Goal: Check status: Check status

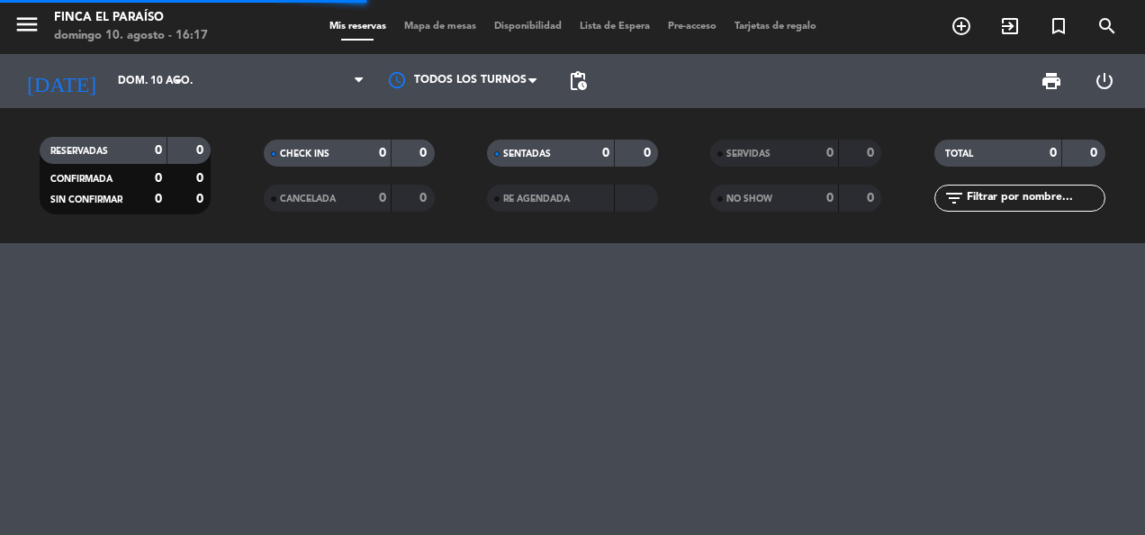
click at [109, 72] on input "dom. 10 ago." at bounding box center [180, 81] width 142 height 31
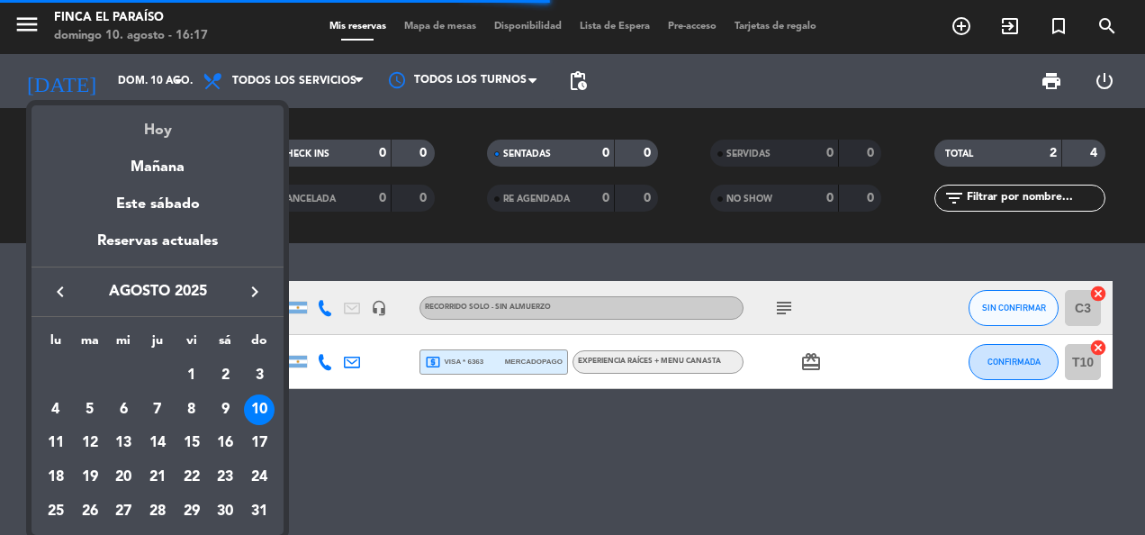
click at [149, 128] on div "Hoy" at bounding box center [158, 123] width 252 height 37
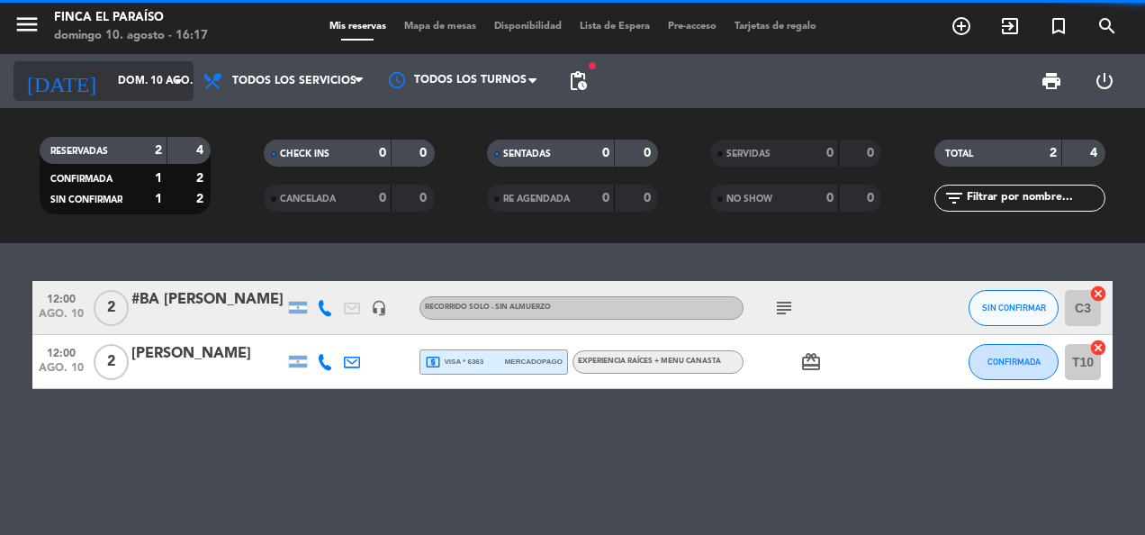
click at [148, 80] on input "dom. 10 ago." at bounding box center [180, 81] width 142 height 31
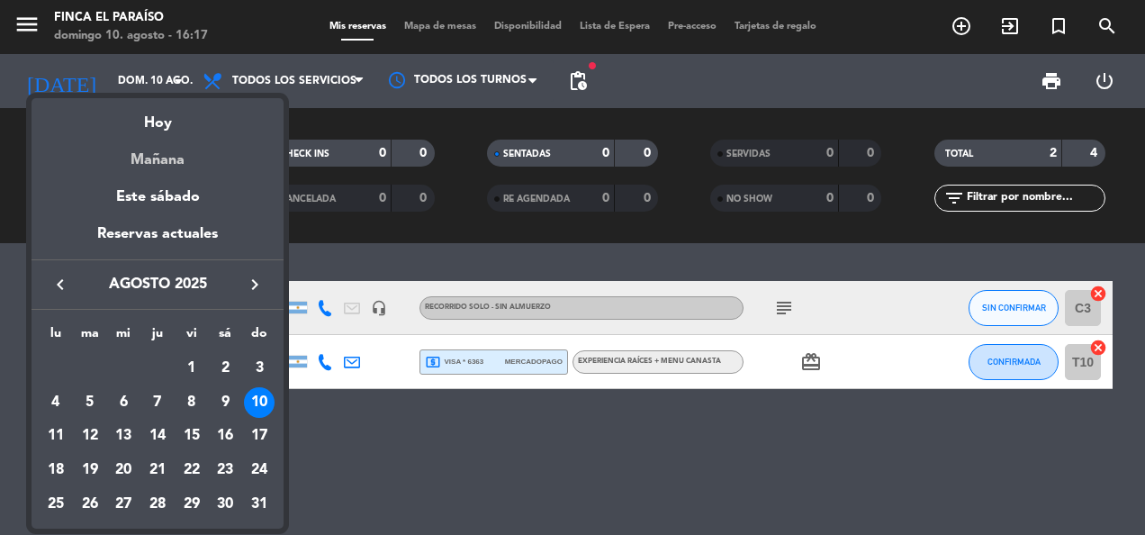
click at [161, 158] on div "Mañana" at bounding box center [158, 153] width 252 height 37
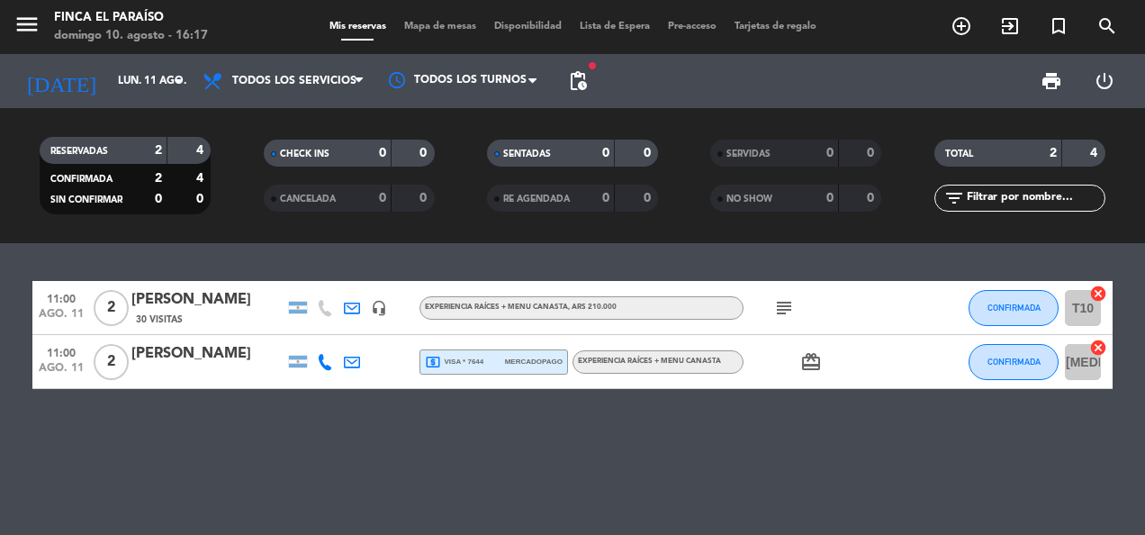
click at [320, 351] on div at bounding box center [324, 361] width 27 height 53
click at [323, 367] on icon at bounding box center [325, 362] width 16 height 16
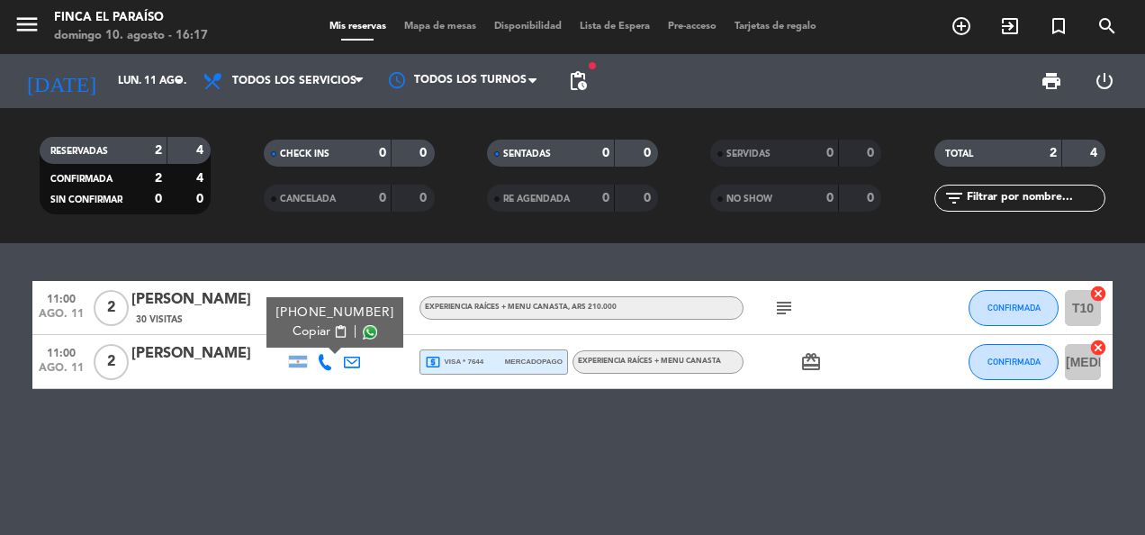
click at [334, 337] on span "content_paste" at bounding box center [341, 332] width 14 height 14
click at [334, 331] on span "content_paste" at bounding box center [341, 332] width 14 height 14
click at [151, 77] on input "lun. 11 ago." at bounding box center [180, 81] width 142 height 31
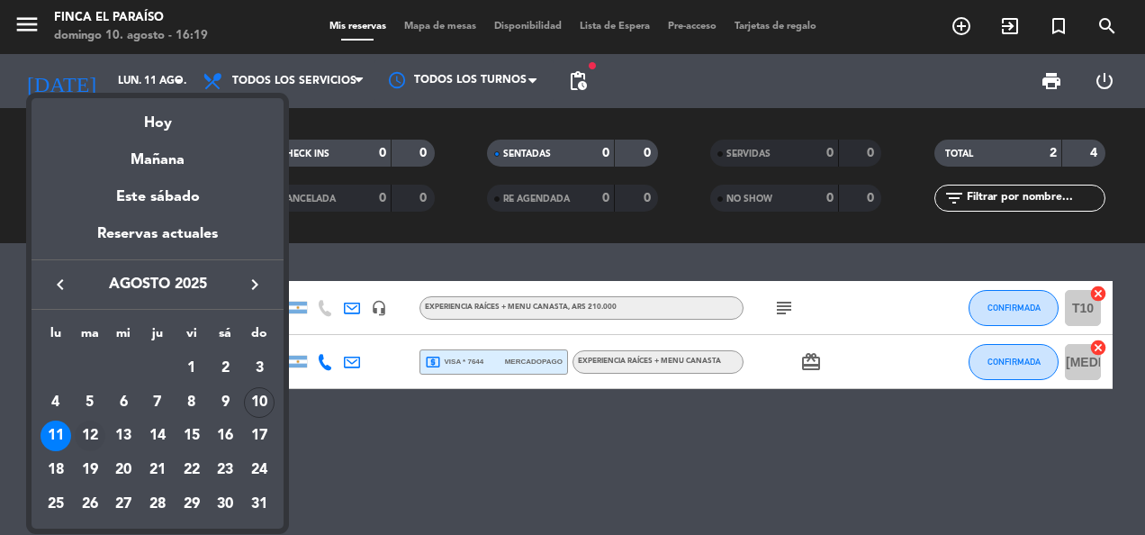
click at [94, 432] on div "12" at bounding box center [90, 435] width 31 height 31
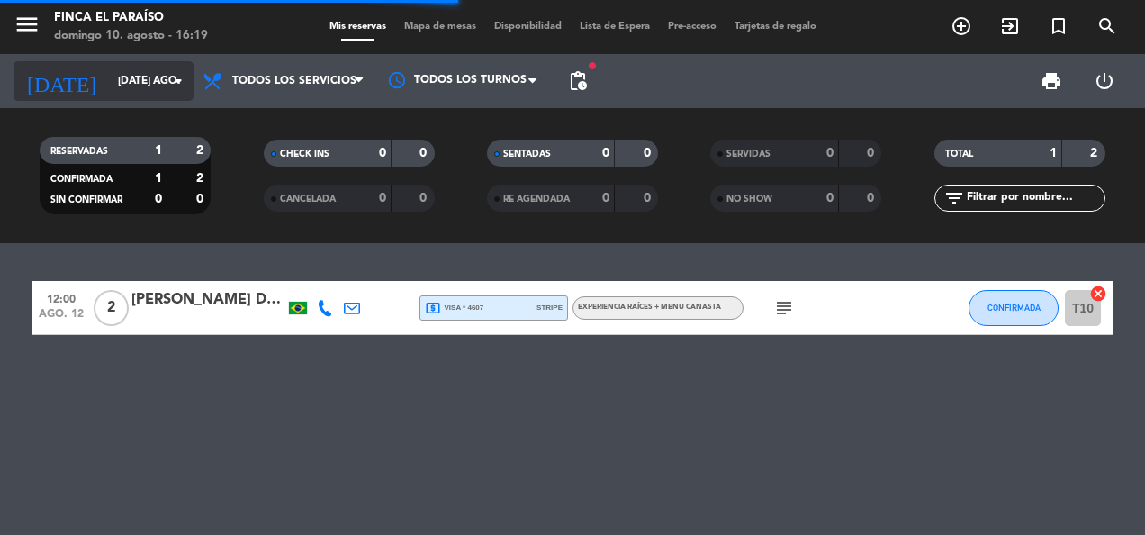
click at [149, 70] on input "[DATE] ago." at bounding box center [180, 81] width 142 height 31
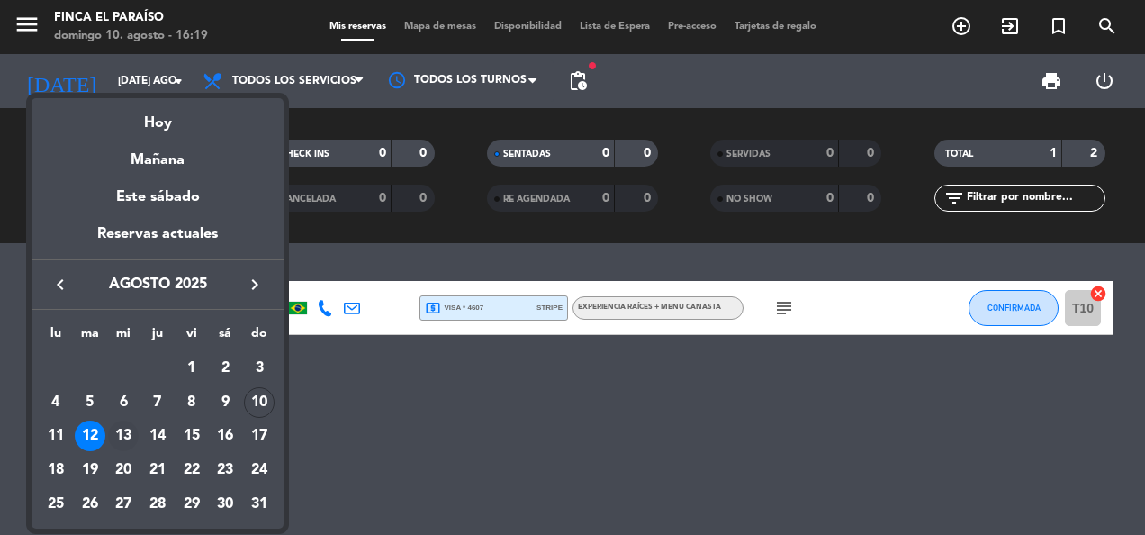
click at [121, 430] on div "13" at bounding box center [123, 435] width 31 height 31
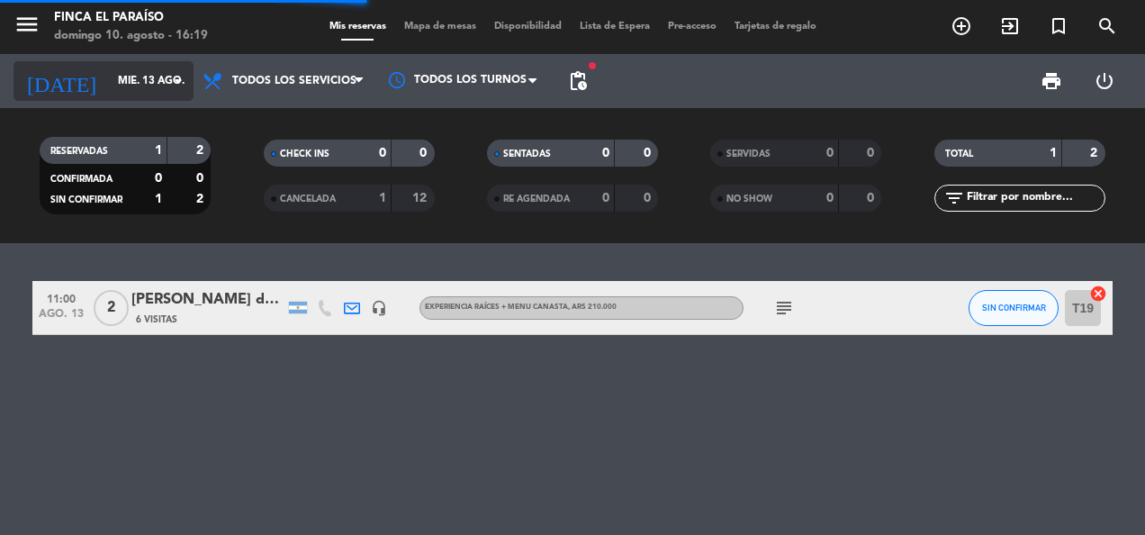
click at [137, 90] on input "mié. 13 ago." at bounding box center [180, 81] width 142 height 31
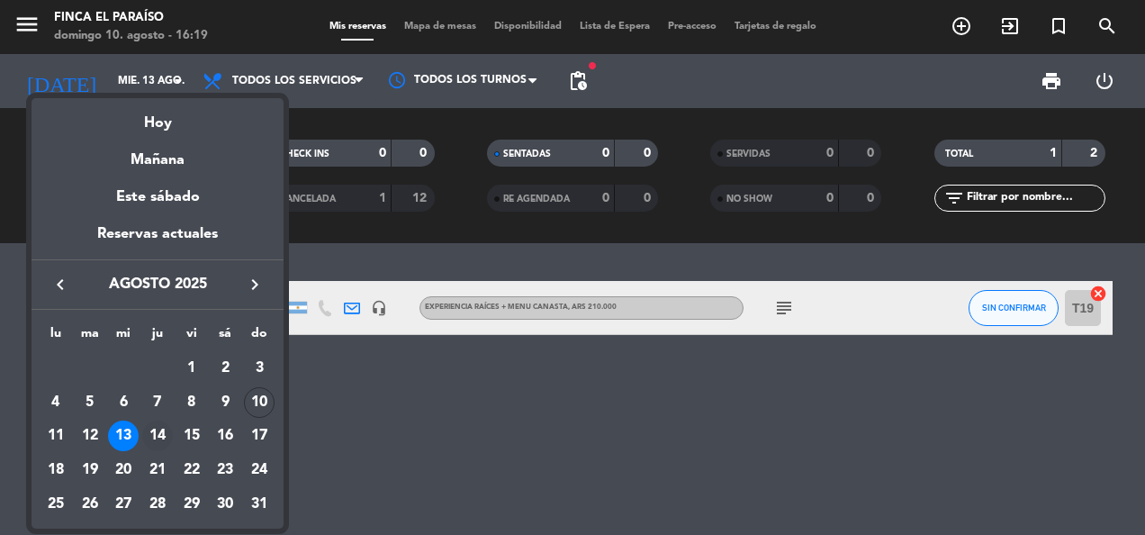
click at [160, 423] on div "14" at bounding box center [157, 435] width 31 height 31
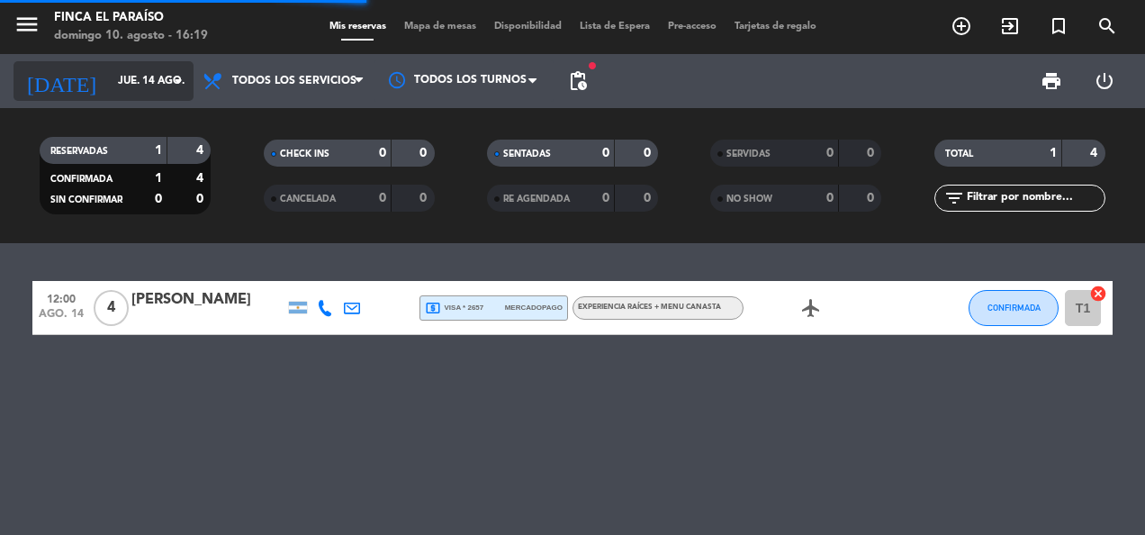
click at [109, 67] on input "jue. 14 ago." at bounding box center [180, 81] width 142 height 31
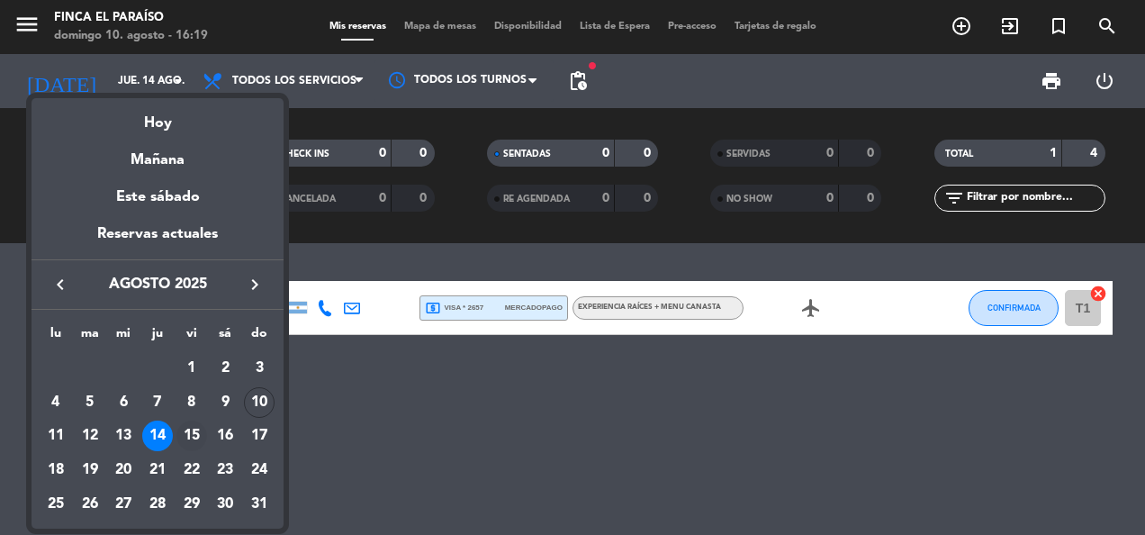
click at [187, 429] on div "15" at bounding box center [191, 435] width 31 height 31
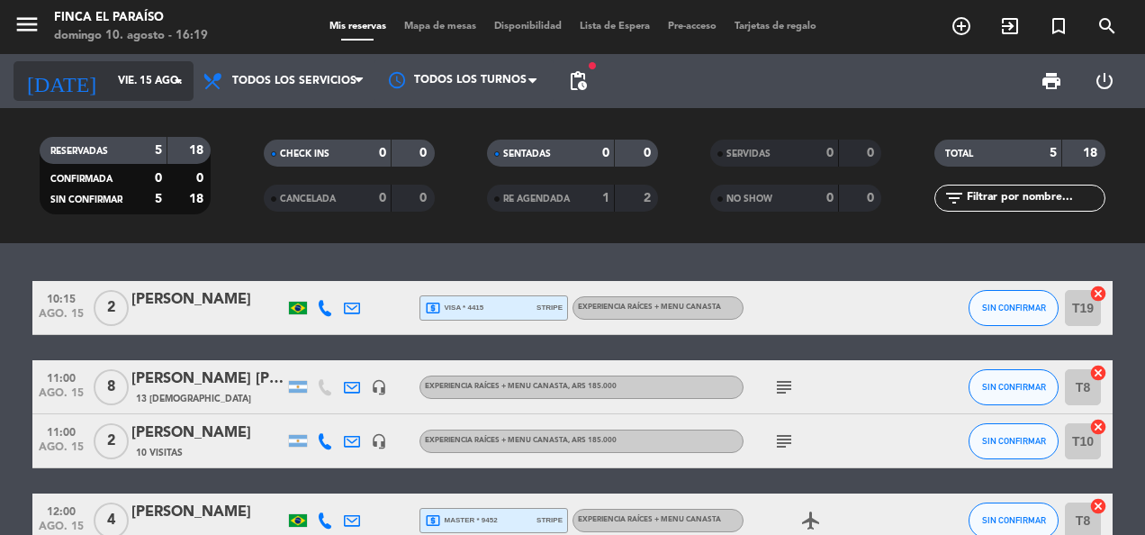
click at [143, 86] on input "vie. 15 ago." at bounding box center [180, 81] width 142 height 31
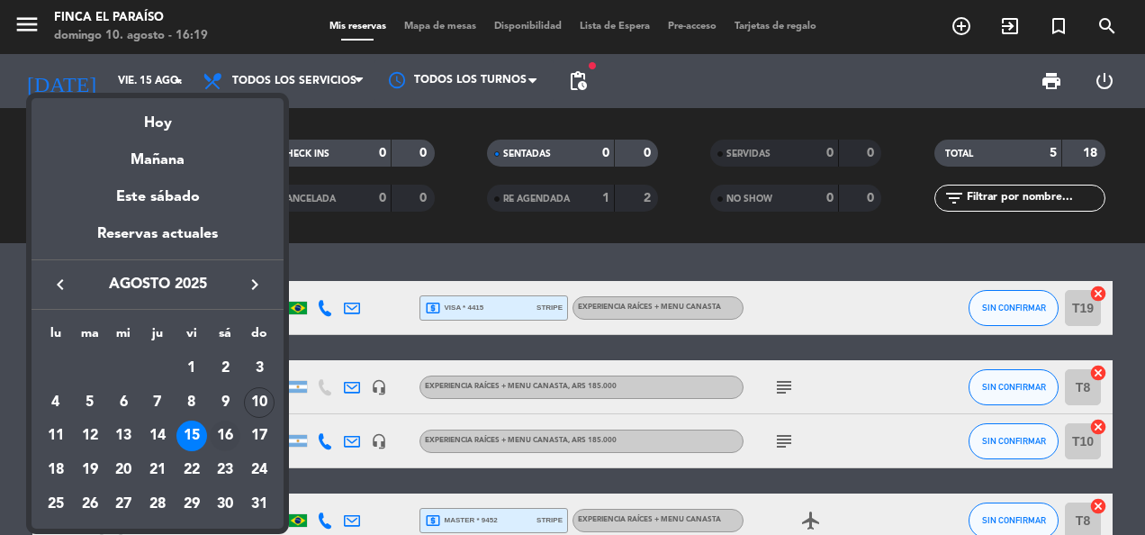
click at [217, 434] on div "16" at bounding box center [225, 435] width 31 height 31
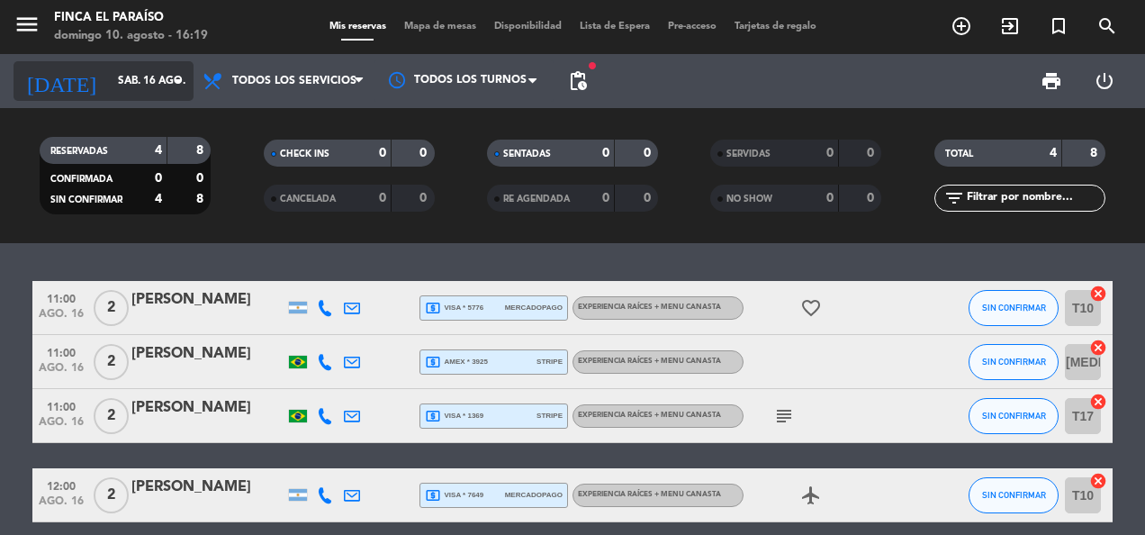
click at [169, 86] on icon "arrow_drop_down" at bounding box center [178, 81] width 22 height 22
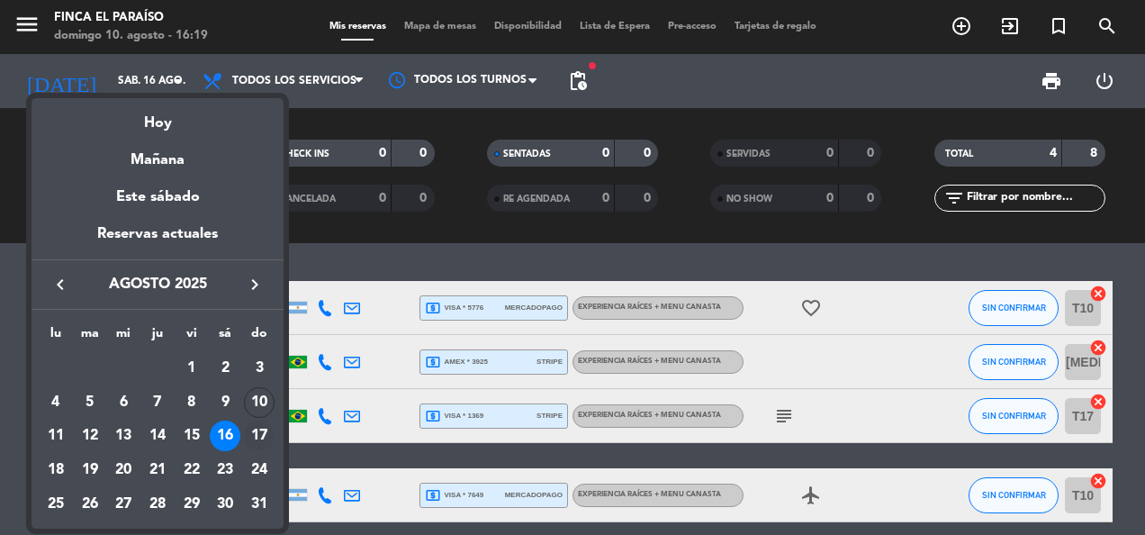
click at [262, 435] on div "17" at bounding box center [259, 435] width 31 height 31
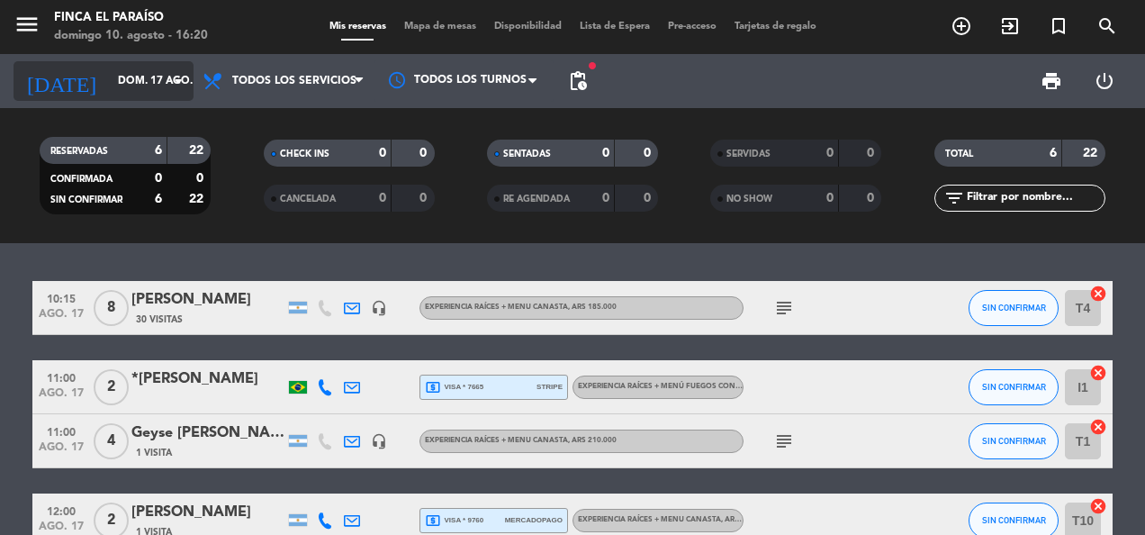
click at [109, 69] on input "dom. 17 ago." at bounding box center [180, 81] width 142 height 31
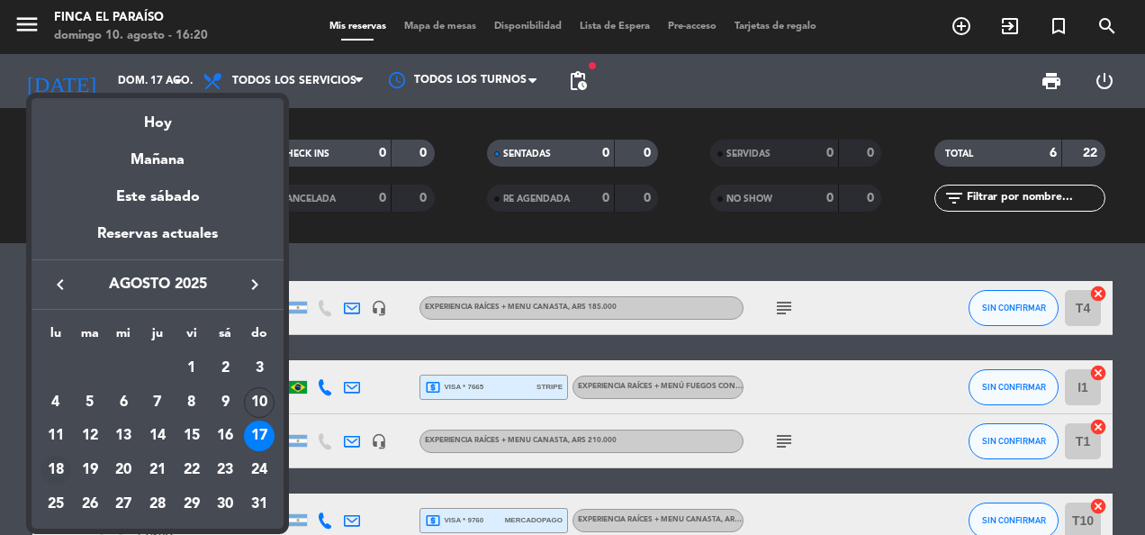
click at [50, 465] on div "18" at bounding box center [56, 470] width 31 height 31
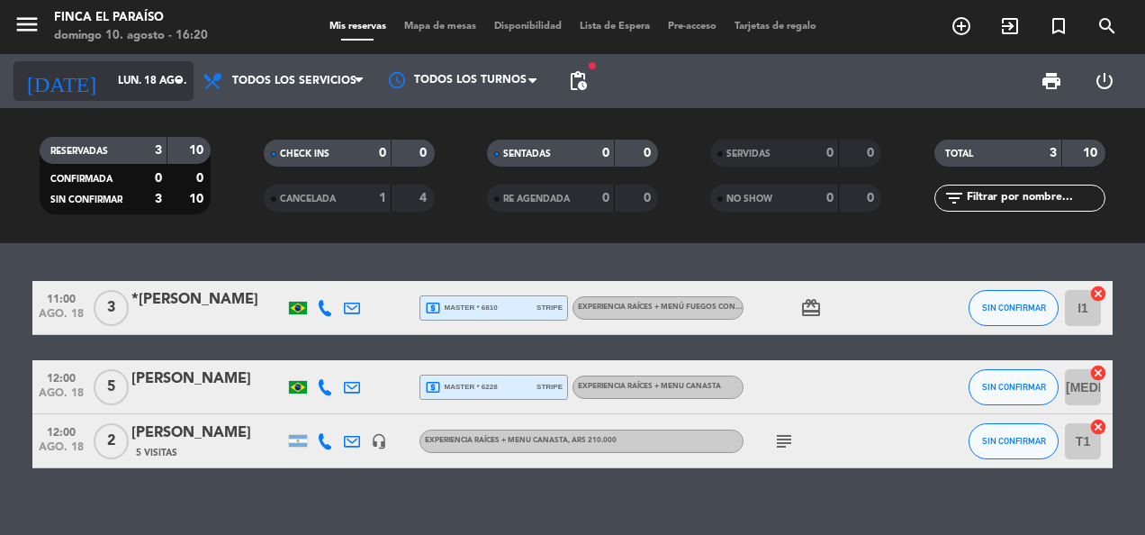
click at [130, 88] on input "lun. 18 ago." at bounding box center [180, 81] width 142 height 31
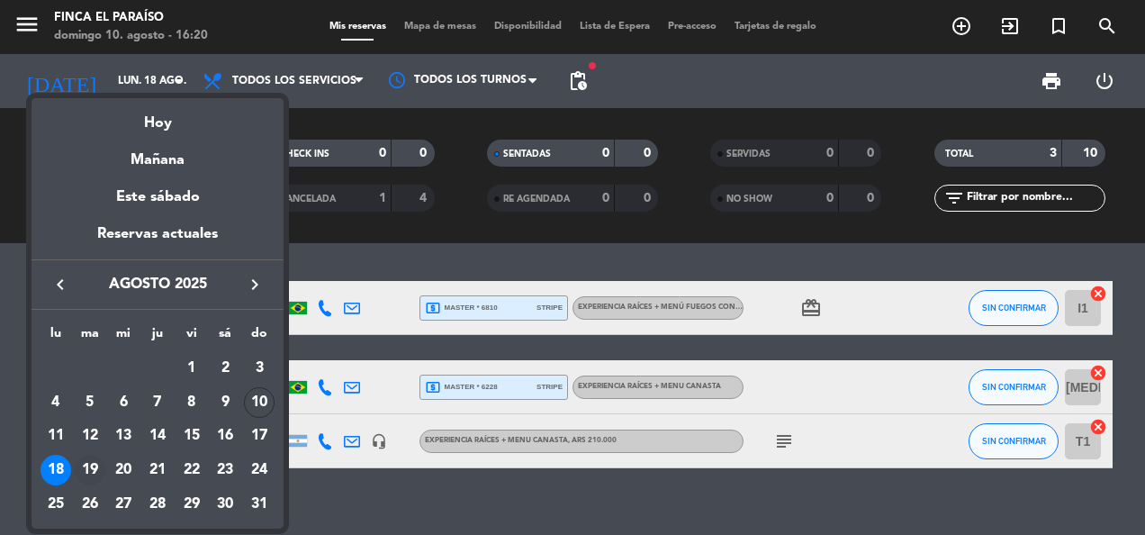
click at [86, 463] on div "19" at bounding box center [90, 470] width 31 height 31
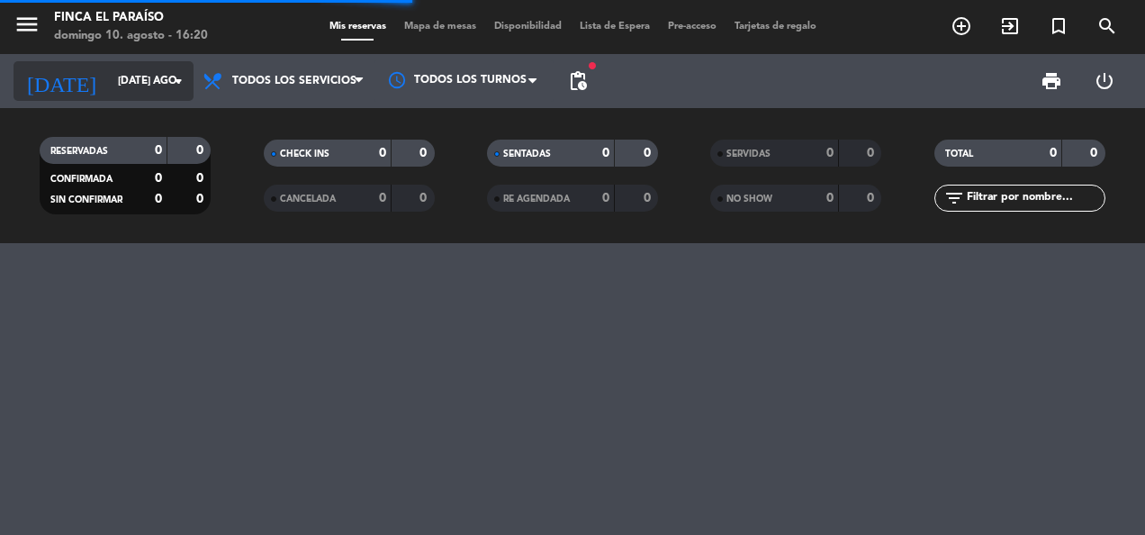
click at [138, 88] on input "[DATE] ago." at bounding box center [180, 81] width 142 height 31
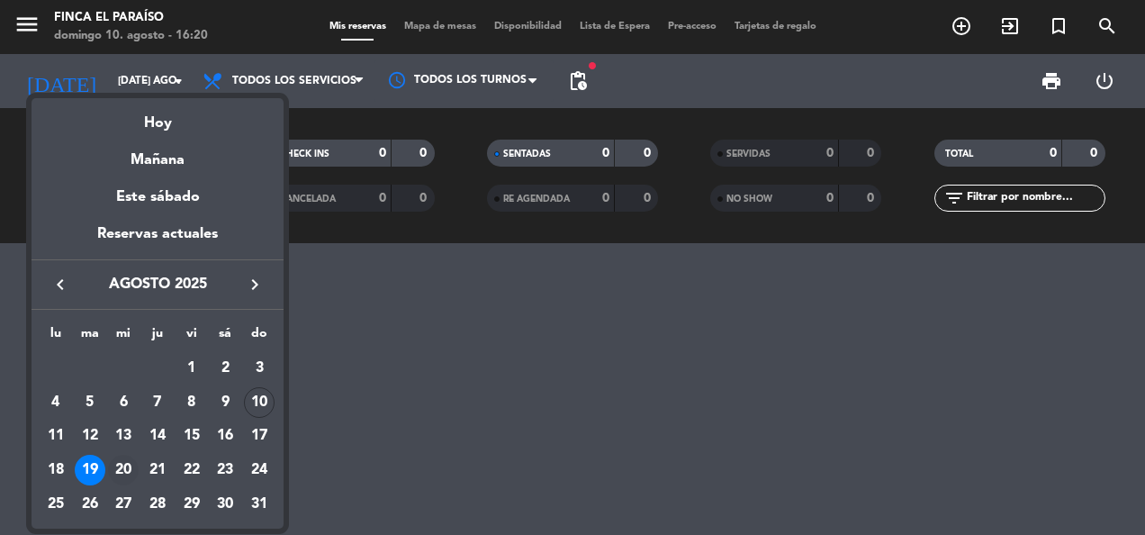
click at [116, 472] on div "20" at bounding box center [123, 470] width 31 height 31
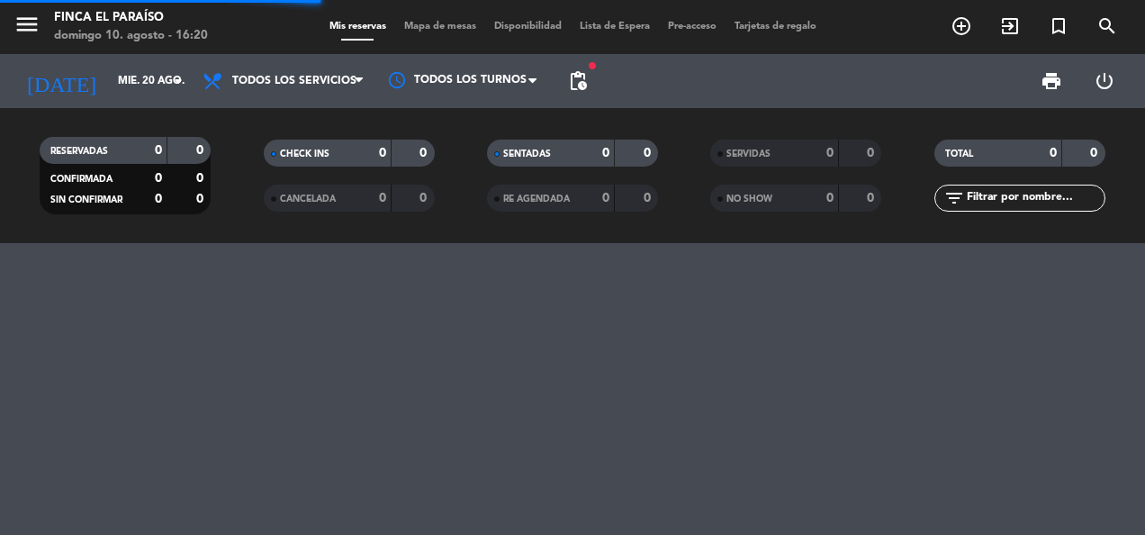
click at [106, 101] on div "[DATE] mié. 20 ago. arrow_drop_down" at bounding box center [104, 81] width 180 height 54
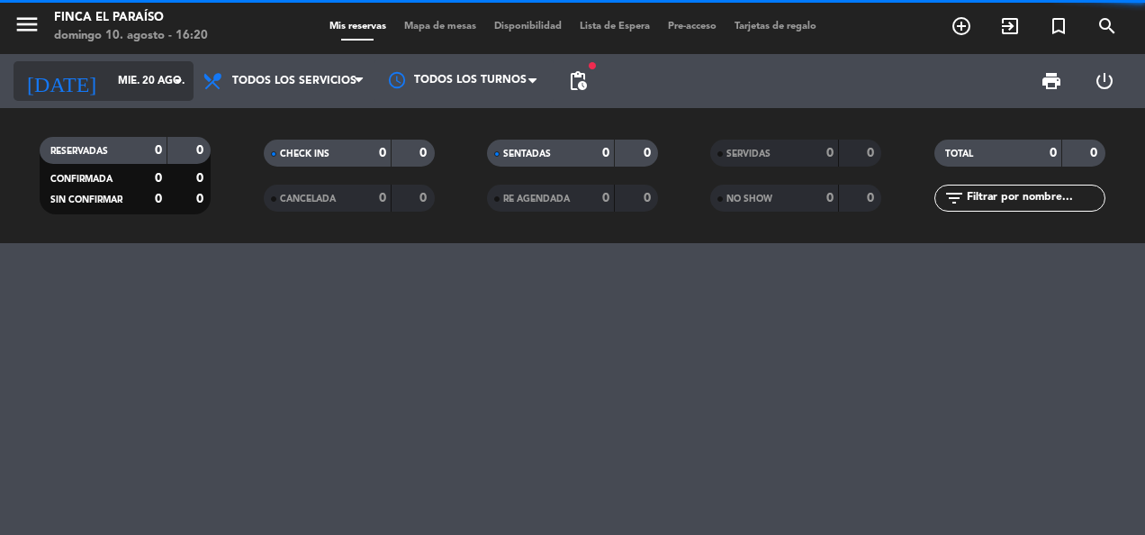
click at [109, 95] on input "mié. 20 ago." at bounding box center [180, 81] width 142 height 31
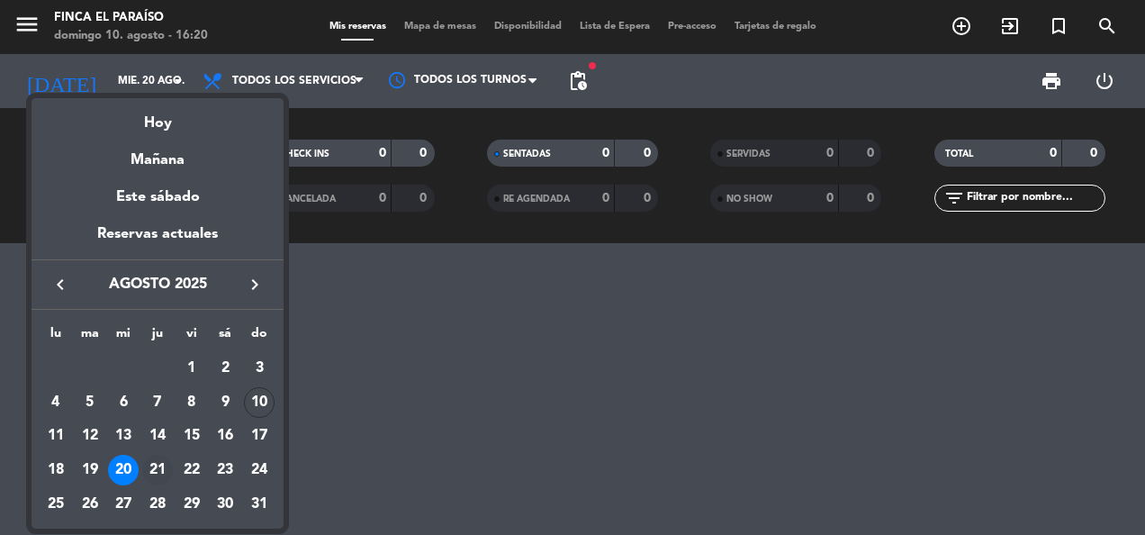
click at [158, 459] on div "21" at bounding box center [157, 470] width 31 height 31
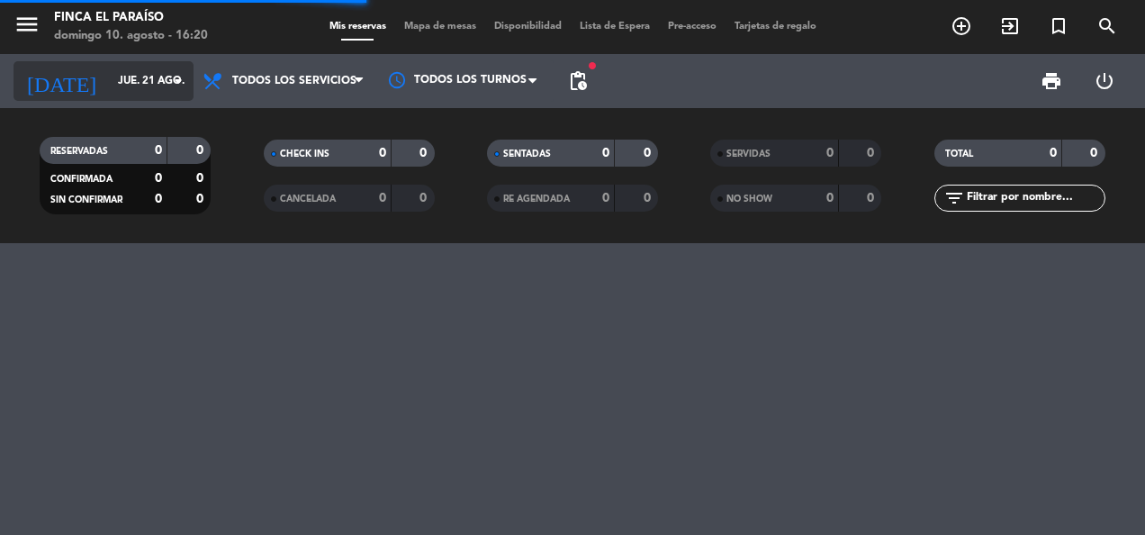
click at [120, 90] on input "jue. 21 ago." at bounding box center [180, 81] width 142 height 31
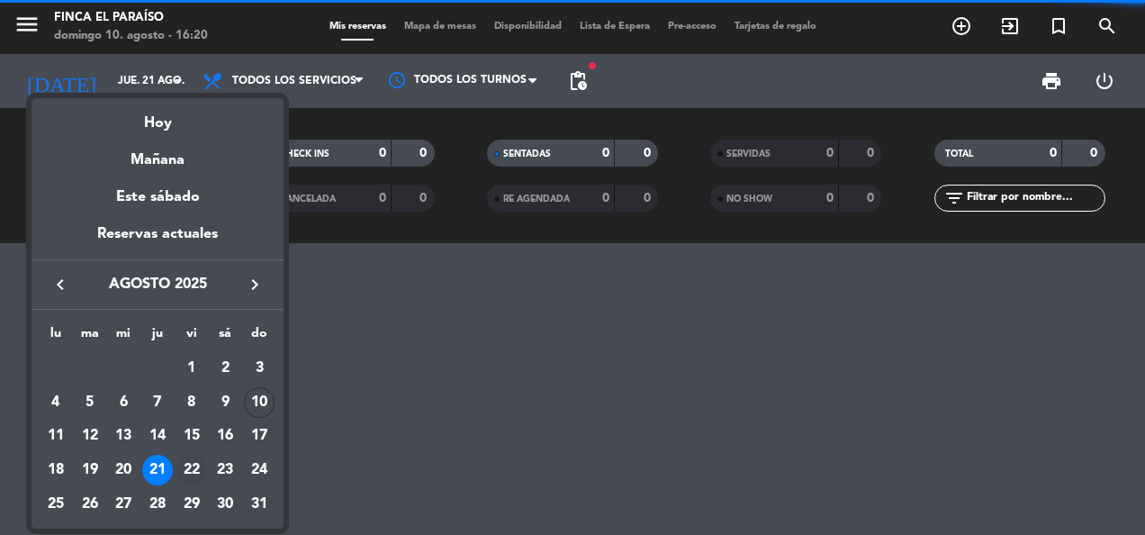
click at [186, 476] on div "22" at bounding box center [191, 470] width 31 height 31
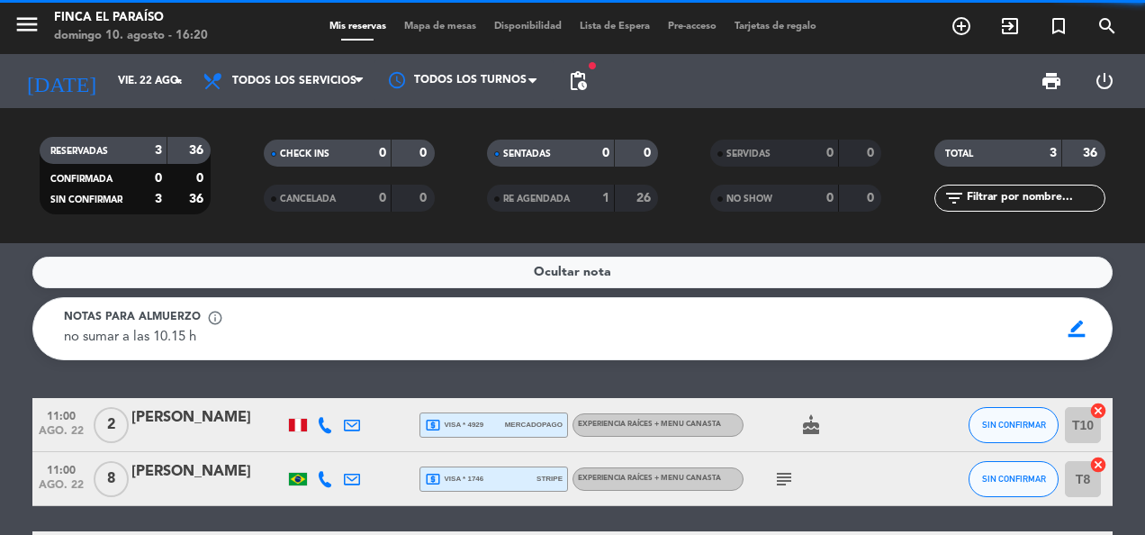
click at [131, 56] on div "[DATE] vie. 22 ago. arrow_drop_down" at bounding box center [104, 81] width 180 height 54
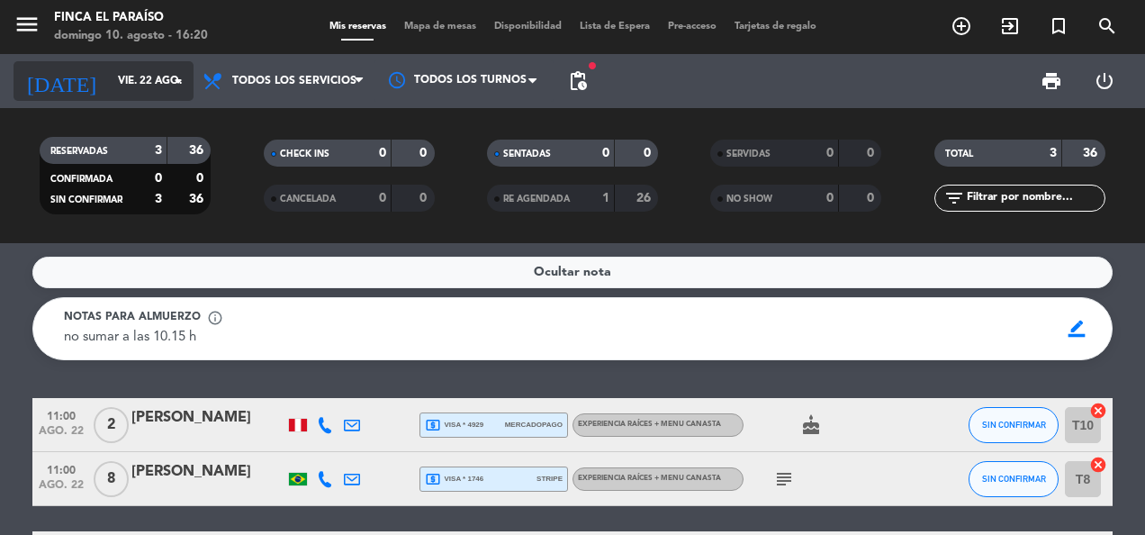
click at [145, 97] on div "[DATE] vie. 22 ago. arrow_drop_down" at bounding box center [104, 81] width 180 height 40
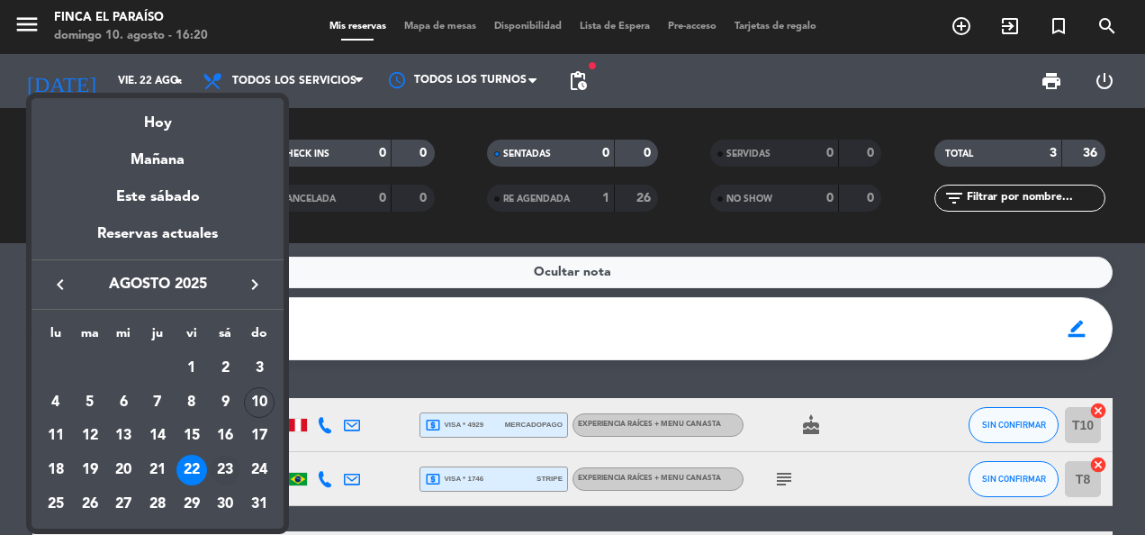
click at [223, 472] on div "23" at bounding box center [225, 470] width 31 height 31
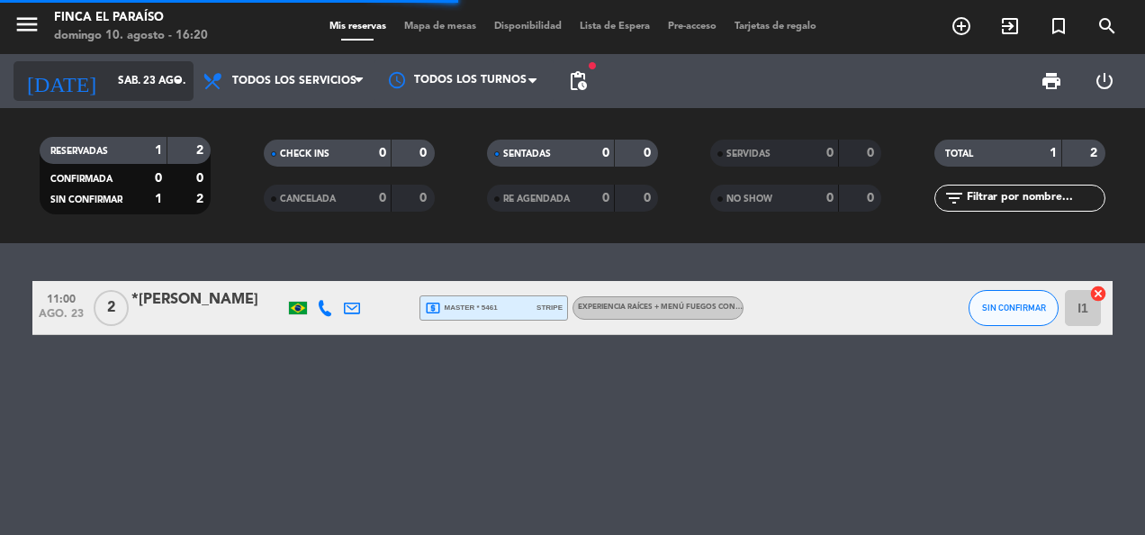
click at [144, 77] on input "sáb. 23 ago." at bounding box center [180, 81] width 142 height 31
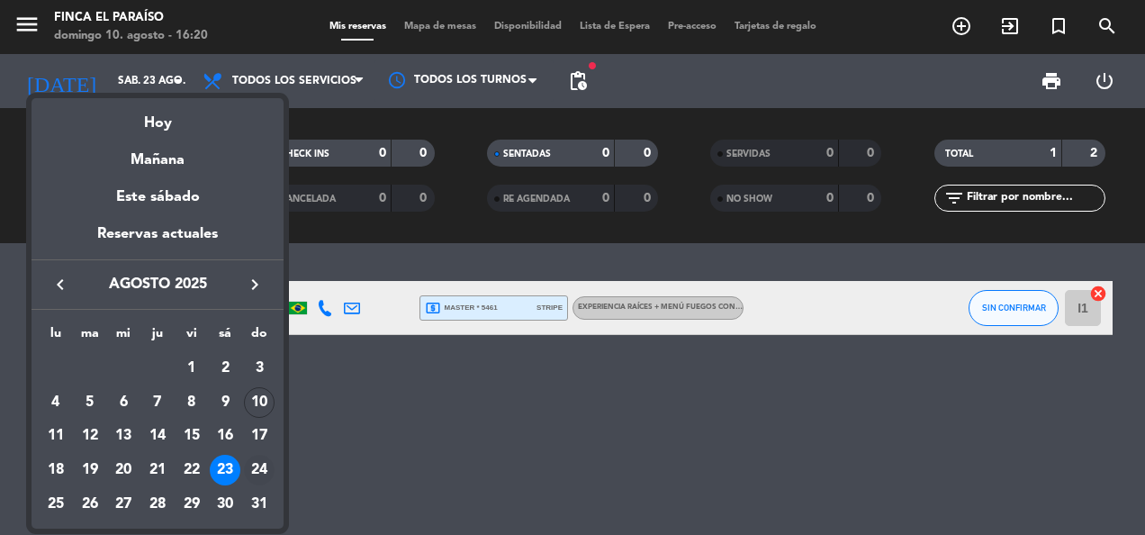
click at [260, 466] on div "24" at bounding box center [259, 470] width 31 height 31
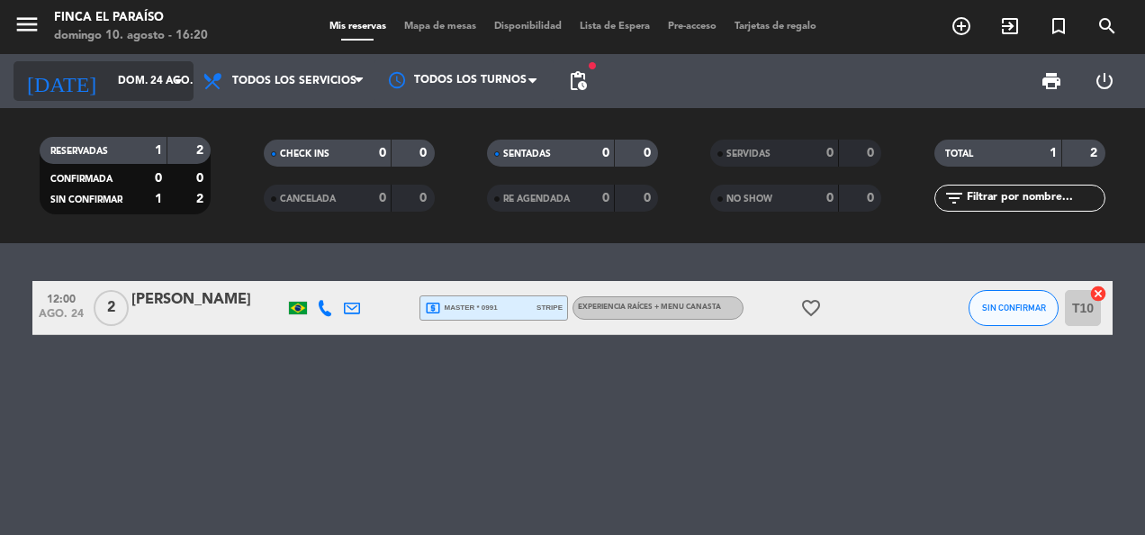
click at [130, 91] on input "dom. 24 ago." at bounding box center [180, 81] width 142 height 31
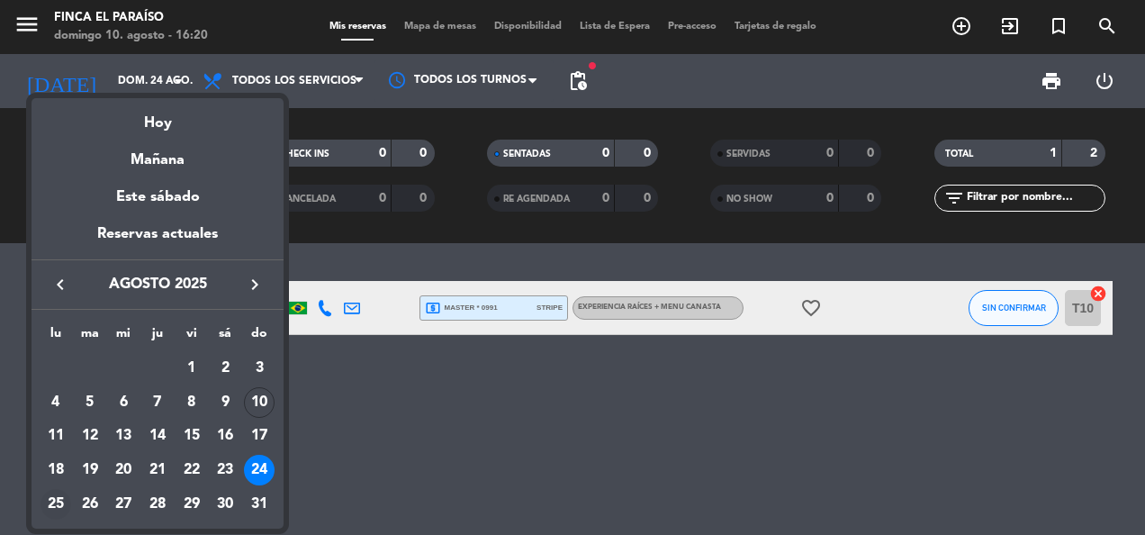
click at [56, 501] on div "25" at bounding box center [56, 504] width 31 height 31
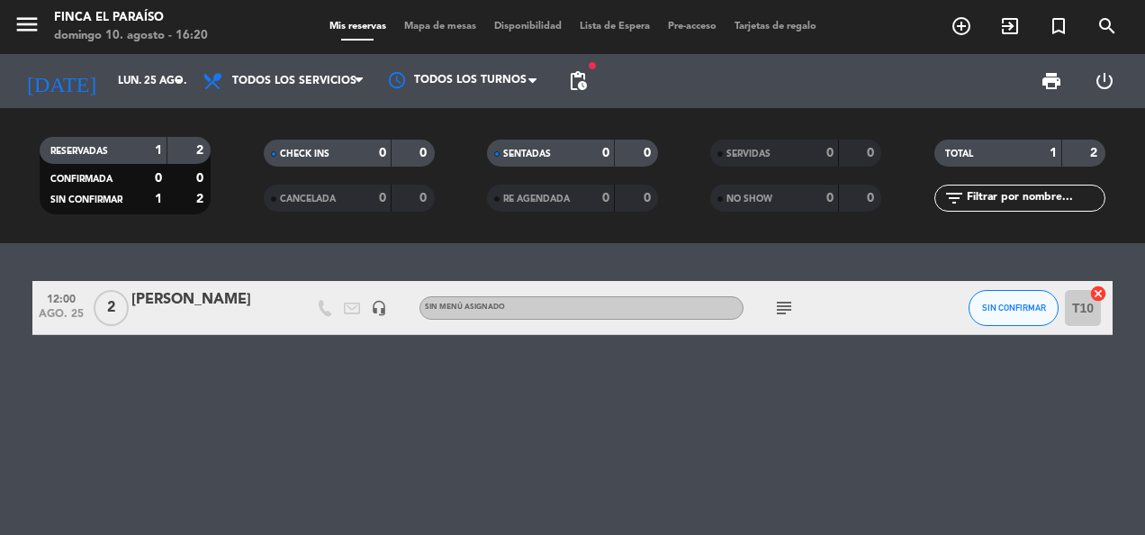
click at [176, 329] on div "12:00 ago. 25 2 [PERSON_NAME] headset_mic Sin menú asignado subject SIN CONFIRM…" at bounding box center [572, 308] width 1080 height 54
click at [184, 311] on div "[PERSON_NAME]" at bounding box center [207, 299] width 153 height 23
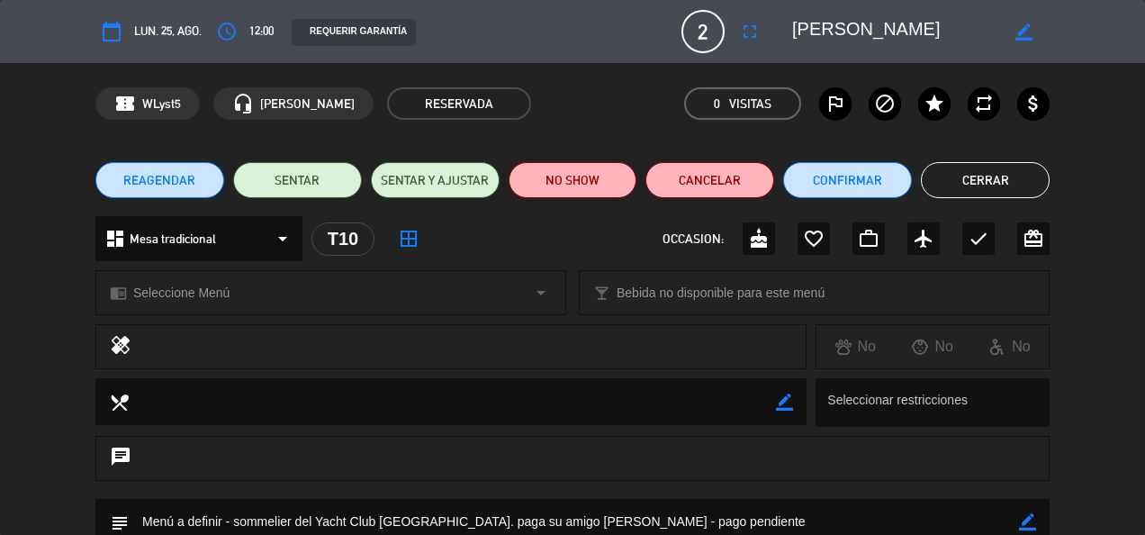
click at [1008, 179] on button "Cerrar" at bounding box center [985, 180] width 129 height 36
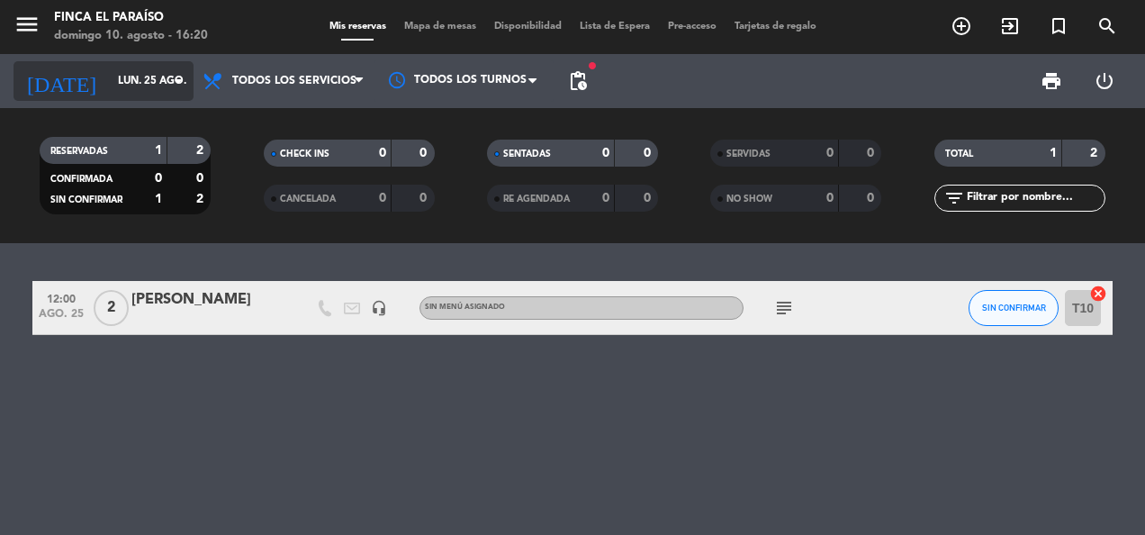
click at [109, 78] on input "lun. 25 ago." at bounding box center [180, 81] width 142 height 31
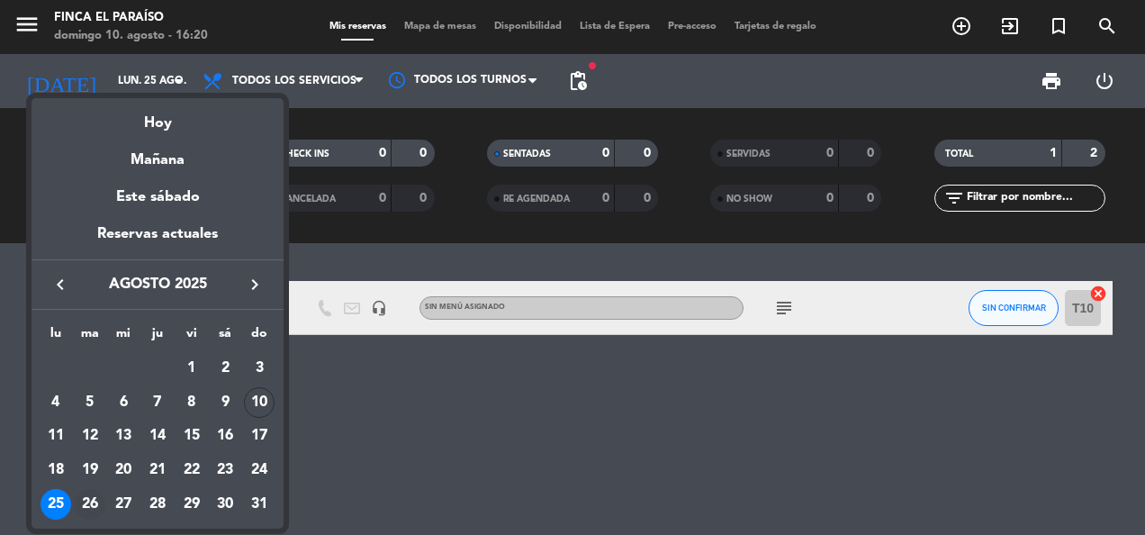
click at [85, 510] on div "26" at bounding box center [90, 504] width 31 height 31
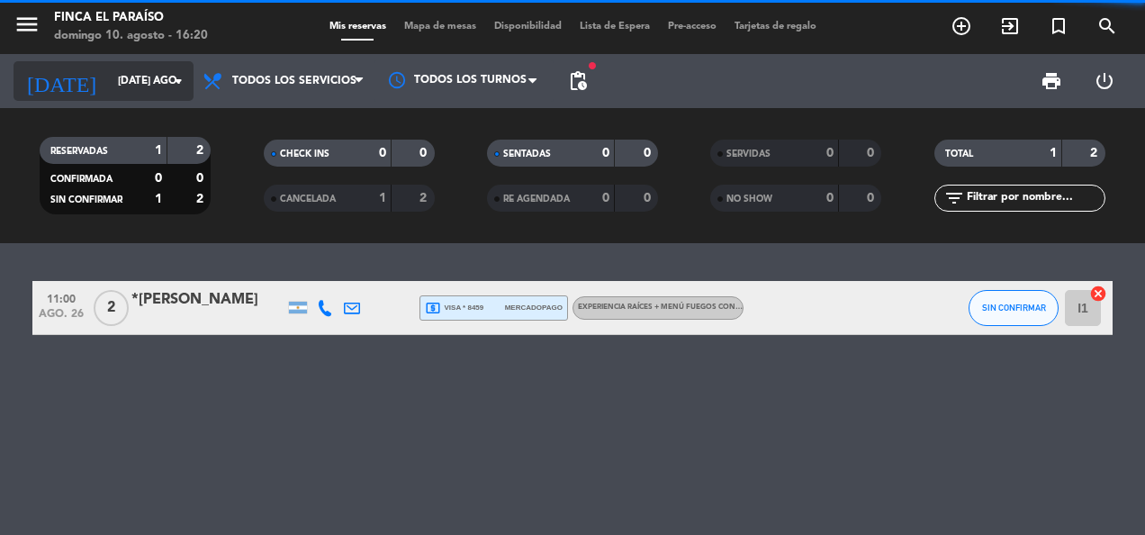
click at [120, 92] on input "[DATE] ago." at bounding box center [180, 81] width 142 height 31
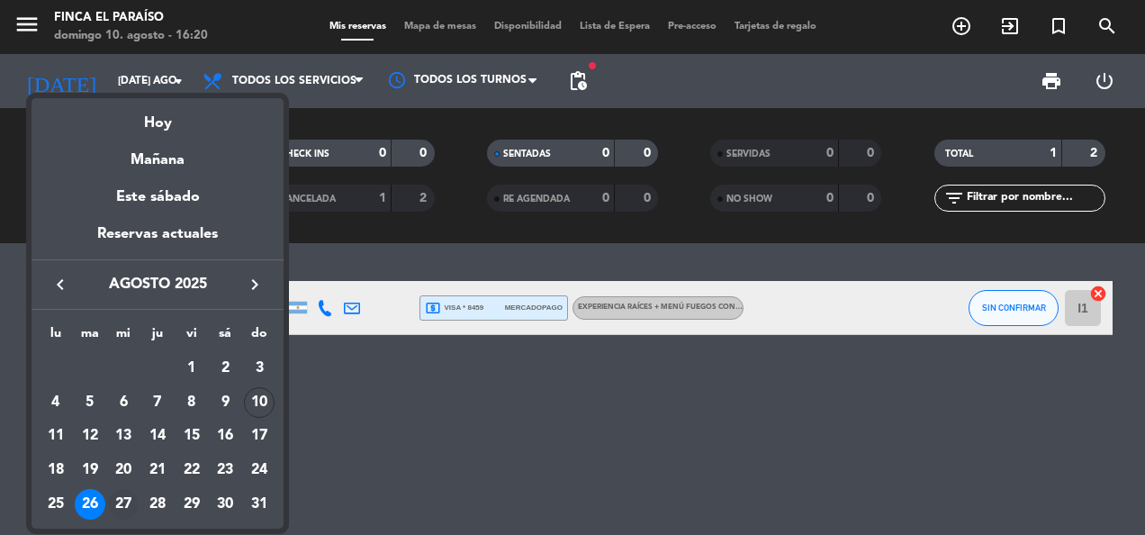
click at [114, 492] on div "27" at bounding box center [123, 504] width 31 height 31
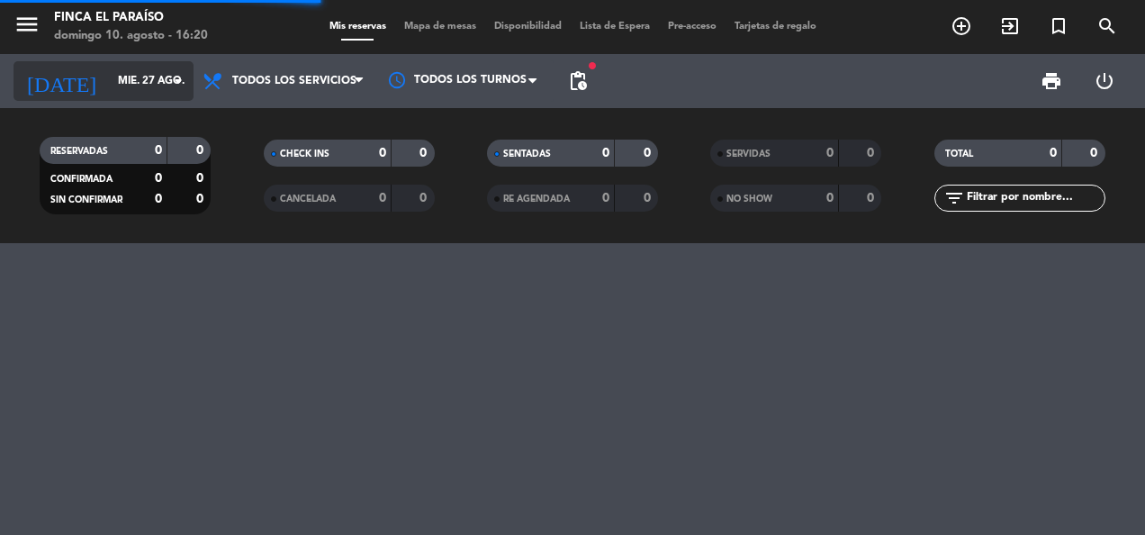
click at [133, 100] on div "[DATE] mié. 27 ago. arrow_drop_down" at bounding box center [104, 81] width 180 height 40
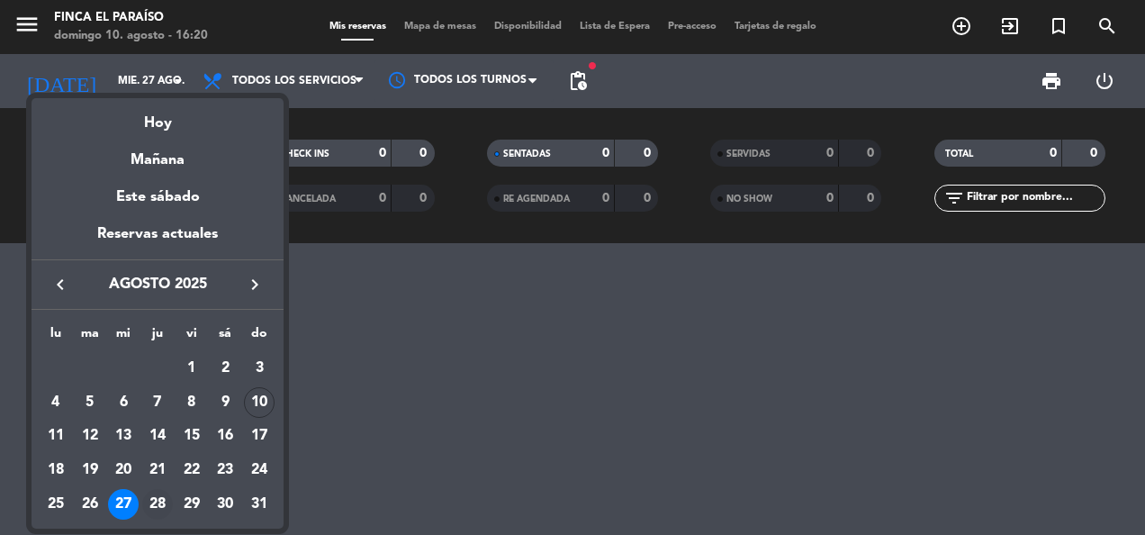
click at [164, 496] on div "28" at bounding box center [157, 504] width 31 height 31
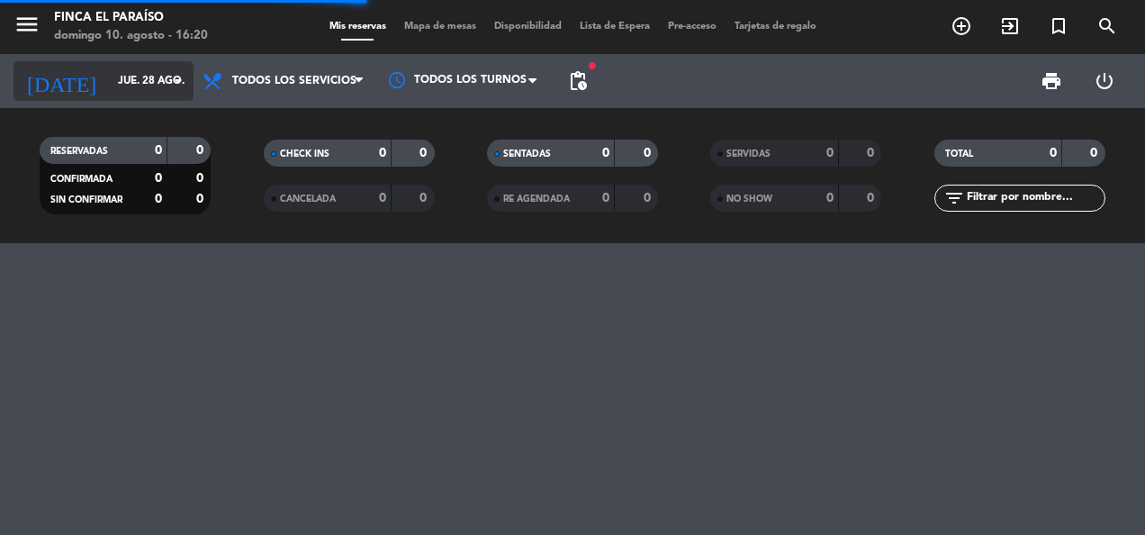
click at [114, 79] on input "jue. 28 ago." at bounding box center [180, 81] width 142 height 31
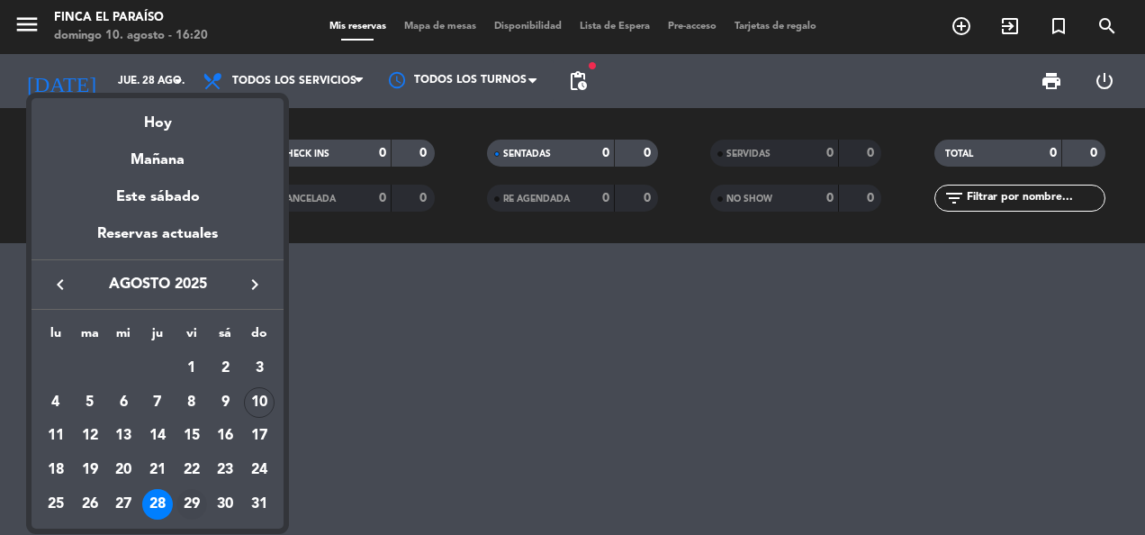
click at [202, 507] on div "29" at bounding box center [191, 504] width 31 height 31
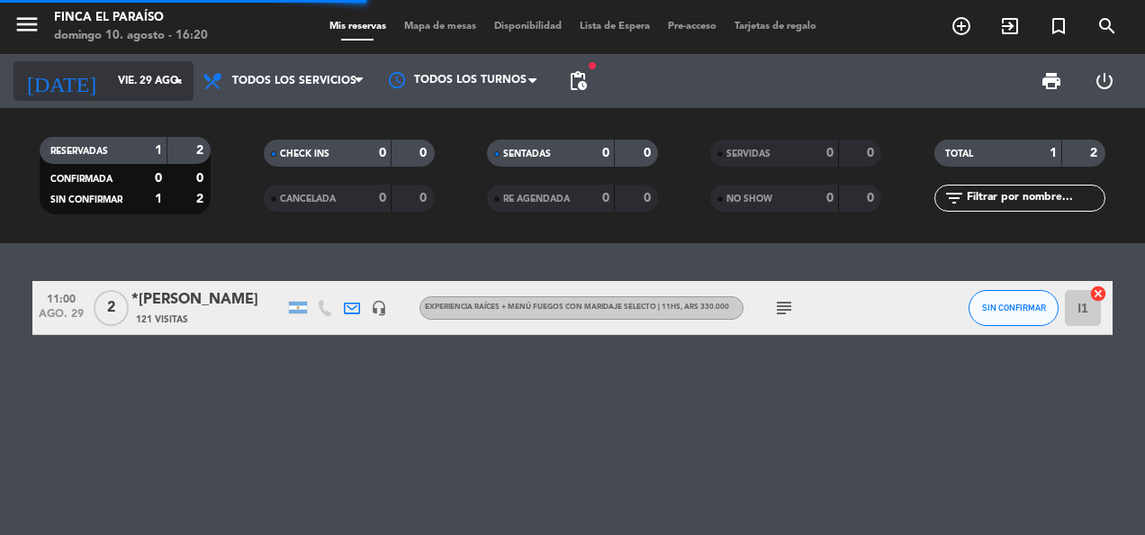
click at [109, 79] on input "vie. 29 ago." at bounding box center [180, 81] width 142 height 31
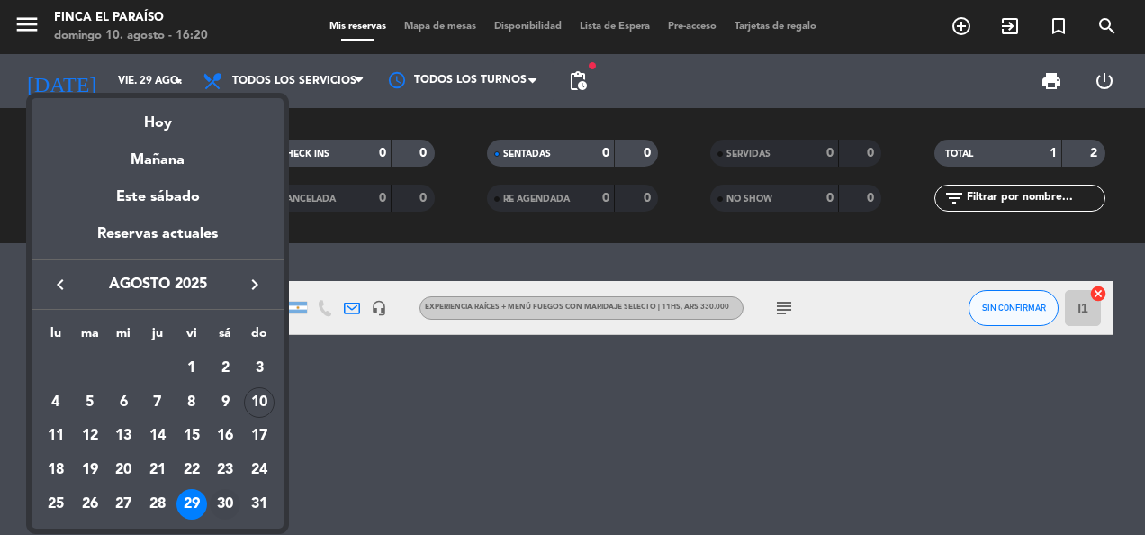
click at [219, 496] on div "30" at bounding box center [225, 504] width 31 height 31
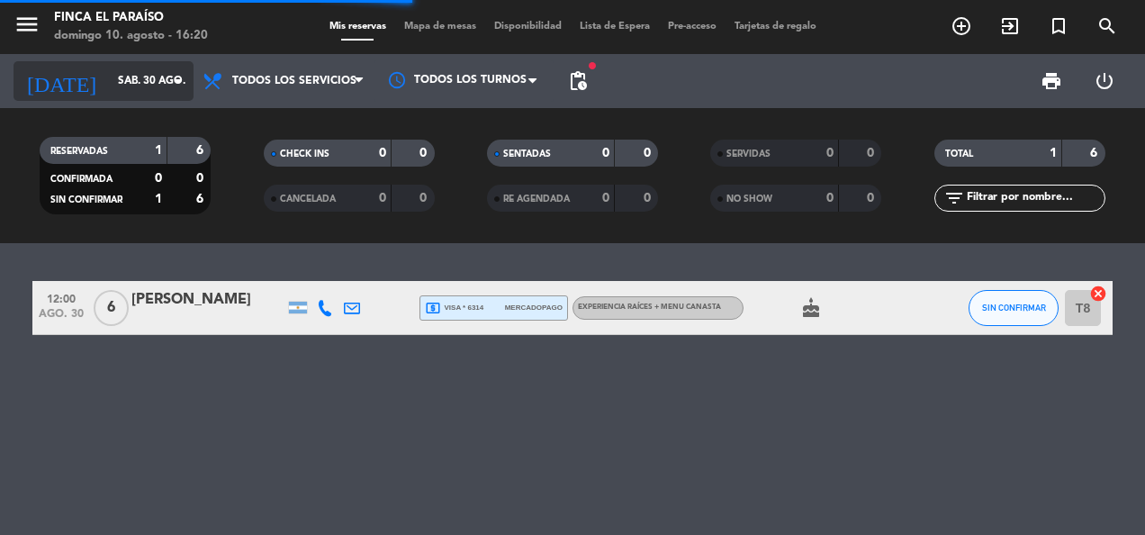
click at [133, 86] on input "sáb. 30 ago." at bounding box center [180, 81] width 142 height 31
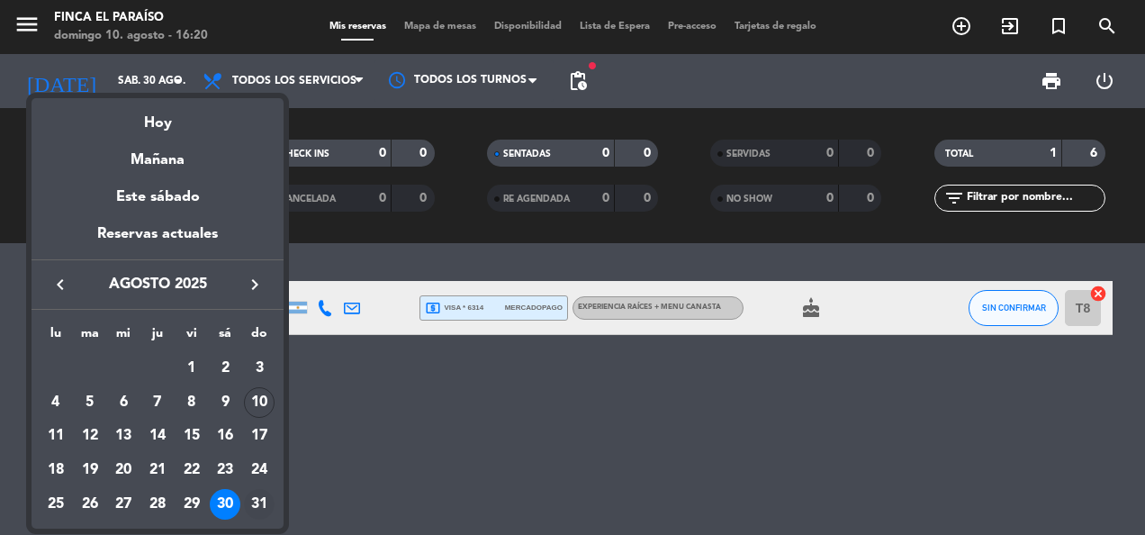
click at [247, 498] on div "31" at bounding box center [259, 504] width 31 height 31
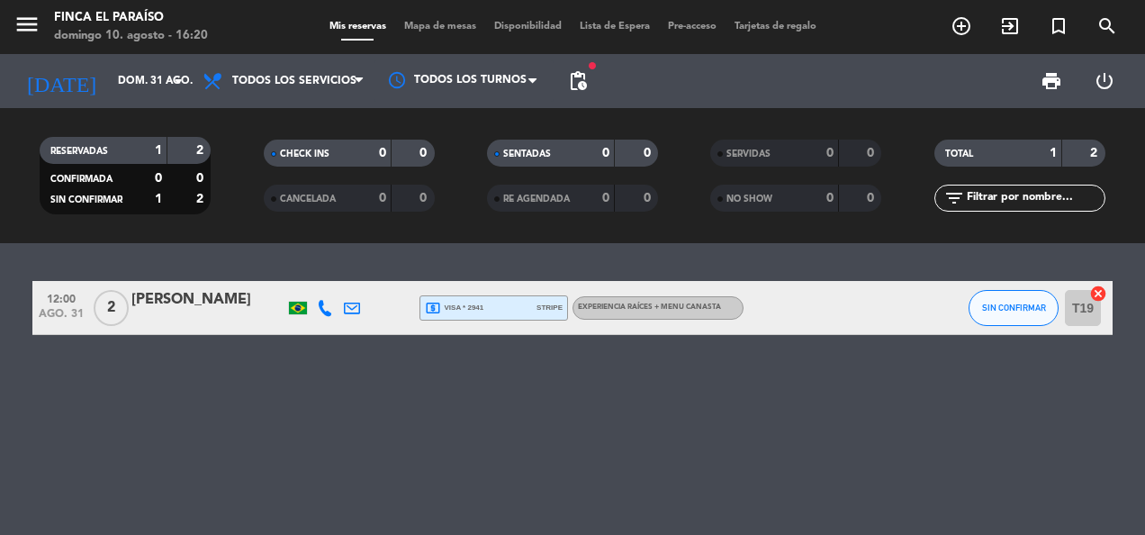
click at [172, 128] on div "RESERVADAS 1 2 CONFIRMADA 0 0 SIN CONFIRMAR 1 2" at bounding box center [125, 175] width 223 height 99
click at [126, 54] on div "[DATE] dom. 31 ago. arrow_drop_down" at bounding box center [104, 81] width 180 height 54
click at [126, 80] on input "dom. 31 ago." at bounding box center [180, 81] width 142 height 31
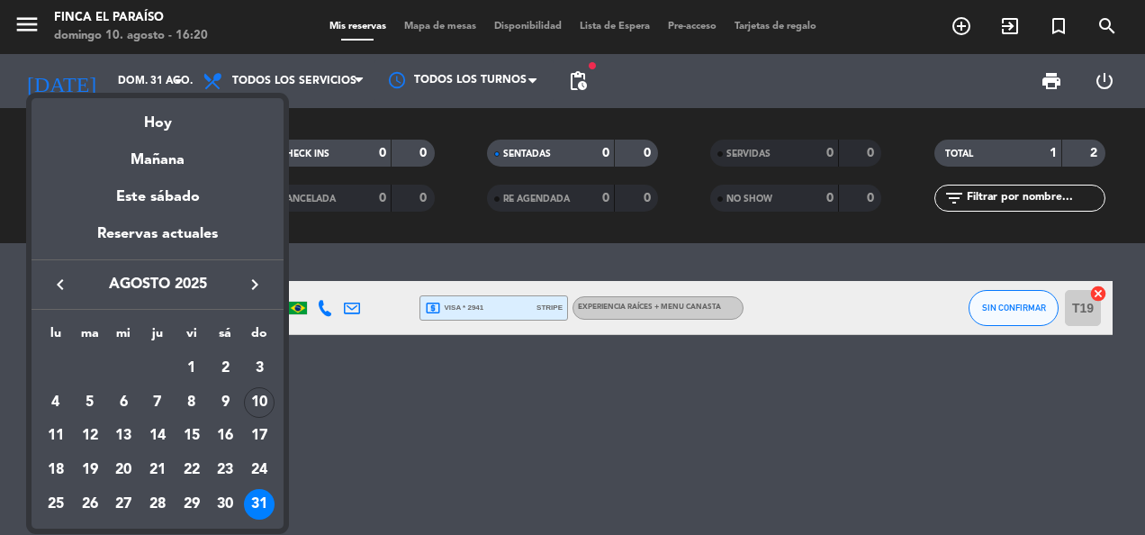
click at [265, 311] on div "lu ma [PERSON_NAME] vi sá do AGO. 1 2 3 4 5 6 7 8 9 10 11 12 13 14 15 16 17 18 …" at bounding box center [158, 419] width 252 height 218
click at [252, 284] on icon "keyboard_arrow_right" at bounding box center [255, 285] width 22 height 22
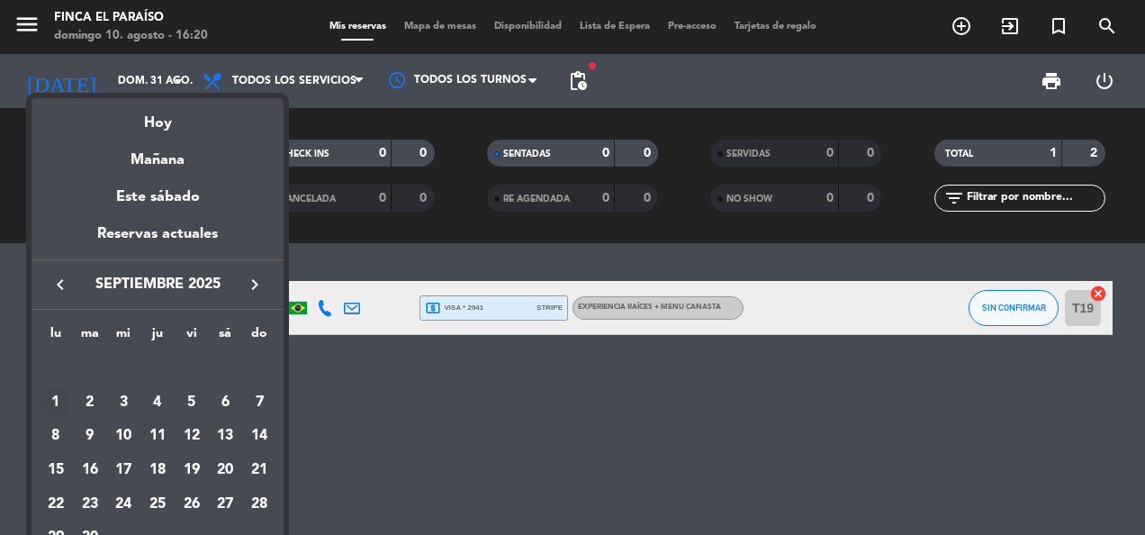
click at [41, 398] on div "1" at bounding box center [56, 402] width 31 height 31
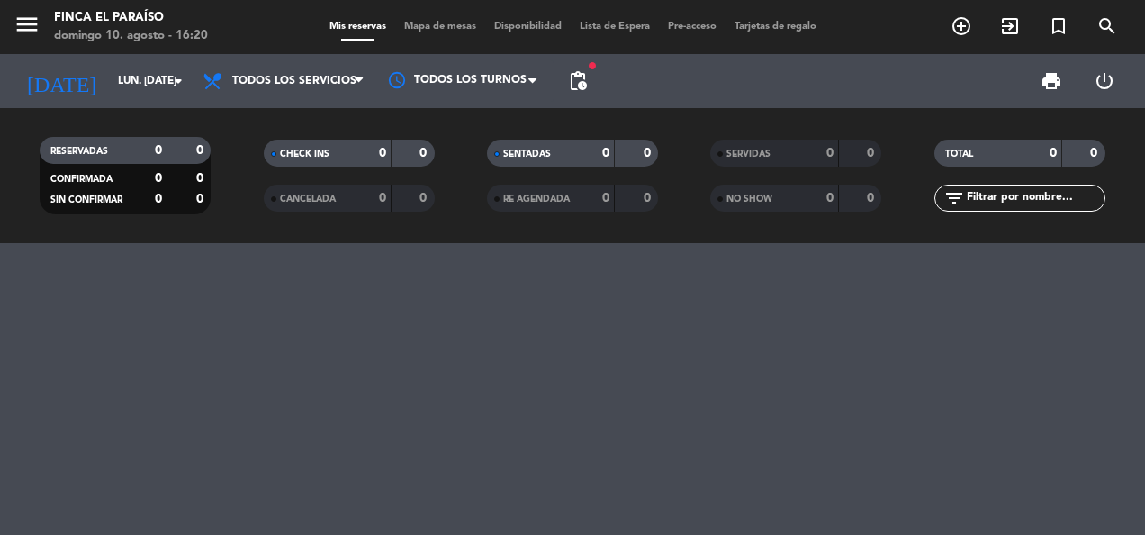
click at [148, 122] on div "RESERVADAS 0 0 CONFIRMADA 0 0 SIN CONFIRMAR 0 0 CHECK INS 0 0 CANCELADA 0 0 SEN…" at bounding box center [572, 175] width 1145 height 135
click at [112, 90] on input "lun. [DATE]" at bounding box center [180, 81] width 142 height 31
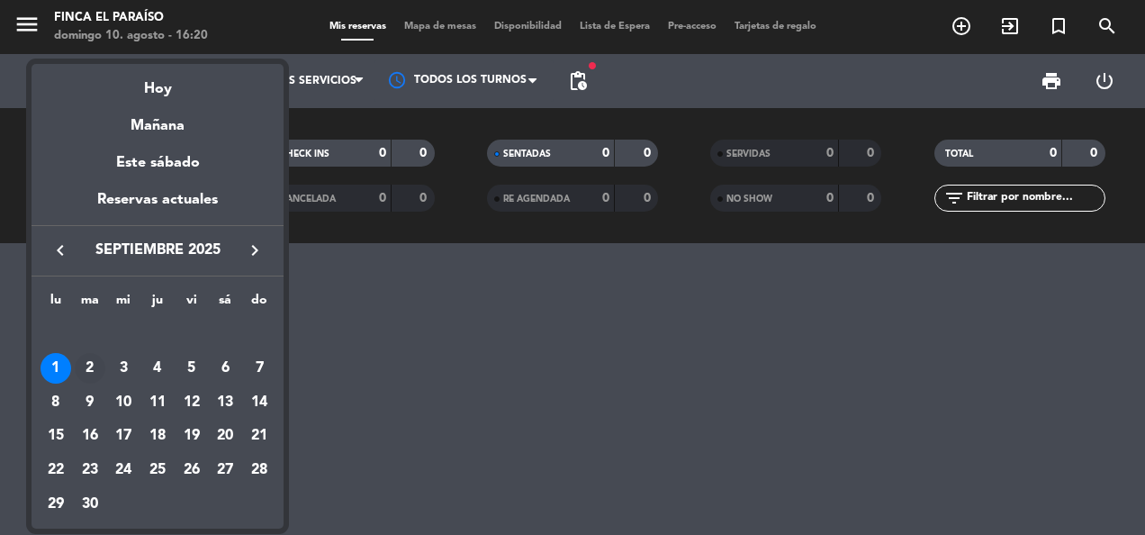
click at [94, 369] on div "2" at bounding box center [90, 368] width 31 height 31
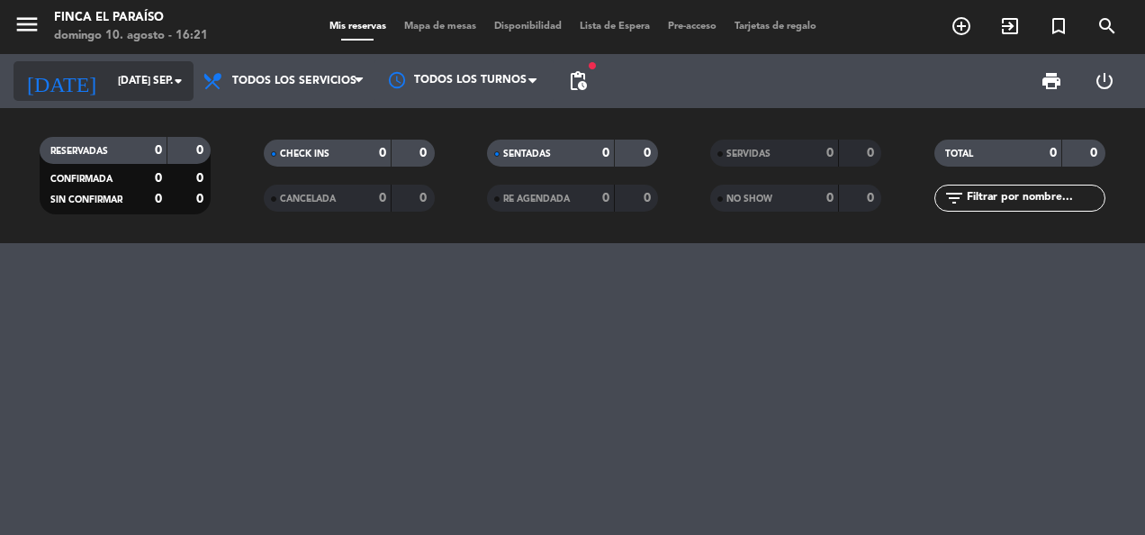
click at [122, 72] on input "[DATE] sep." at bounding box center [180, 81] width 142 height 31
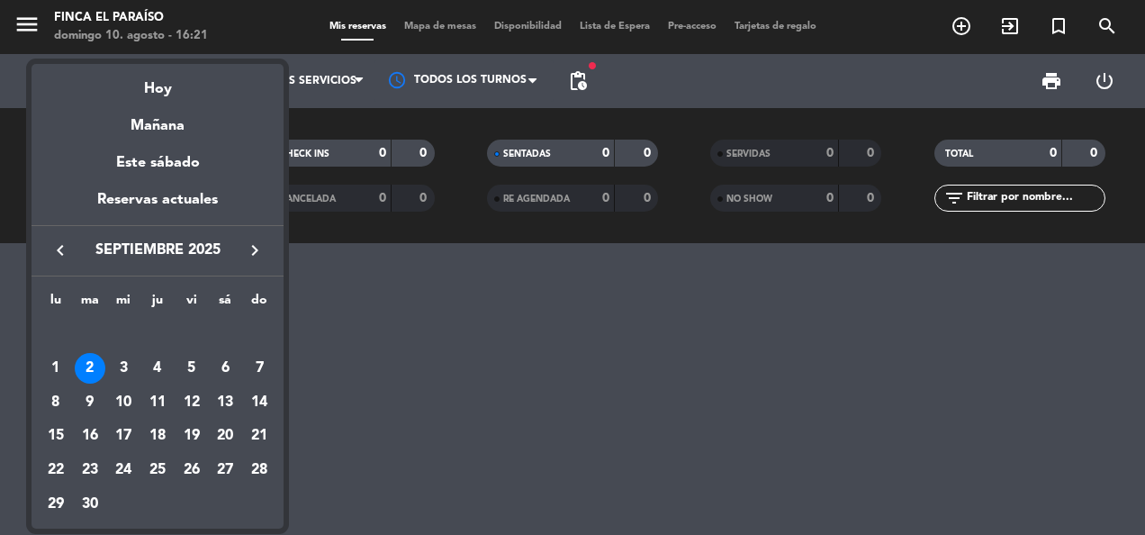
click at [131, 345] on td "SEP." at bounding box center [158, 334] width 238 height 34
click at [128, 380] on div "3" at bounding box center [123, 368] width 31 height 31
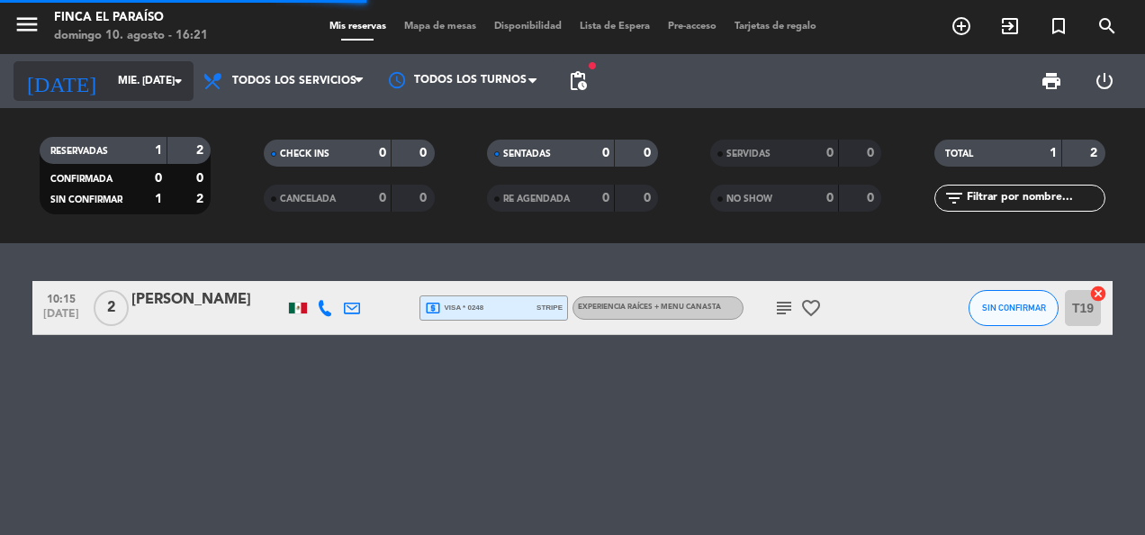
click at [113, 97] on div "[DATE] mié. [DATE] arrow_drop_down" at bounding box center [104, 81] width 180 height 40
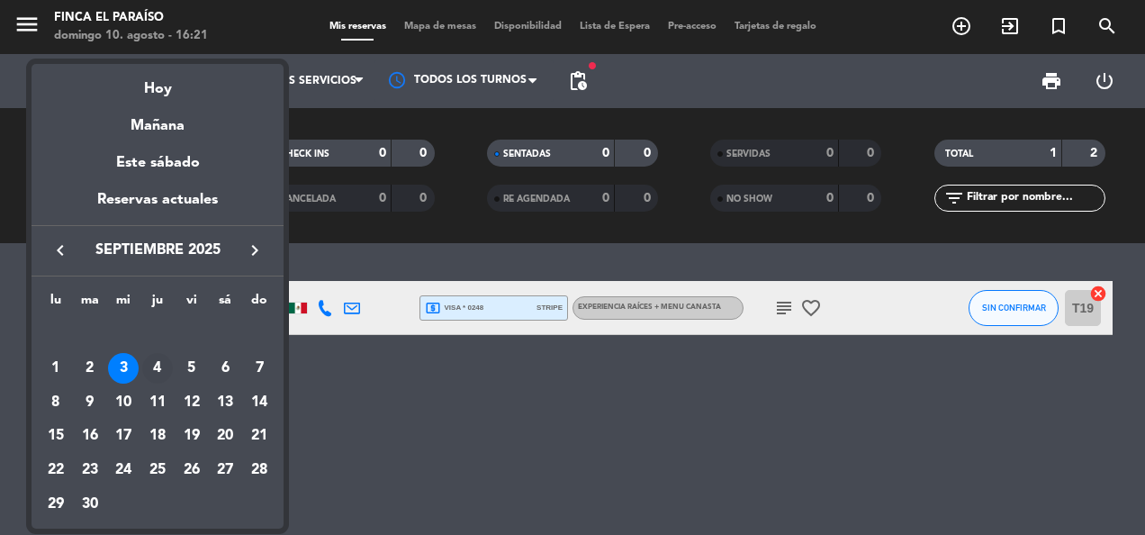
click at [161, 364] on div "4" at bounding box center [157, 368] width 31 height 31
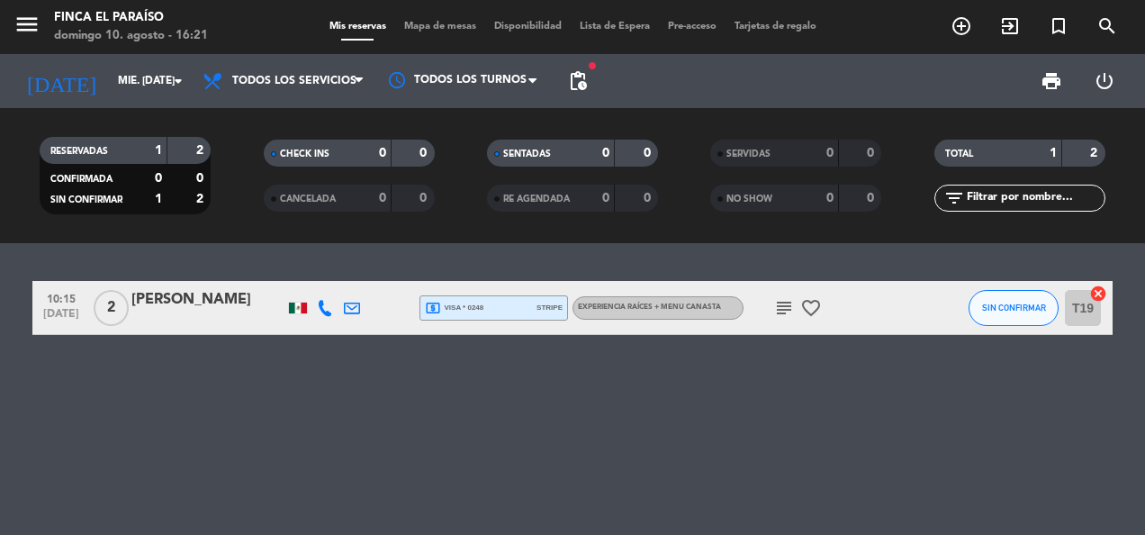
type input "[DEMOGRAPHIC_DATA] [DATE]"
